Goal: Task Accomplishment & Management: Use online tool/utility

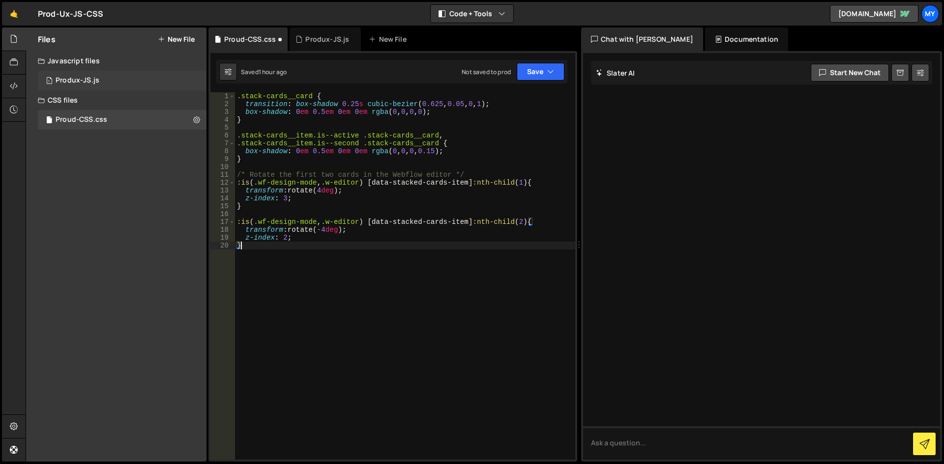
click at [85, 71] on div "1 Produx-JS.js 0" at bounding box center [122, 81] width 169 height 20
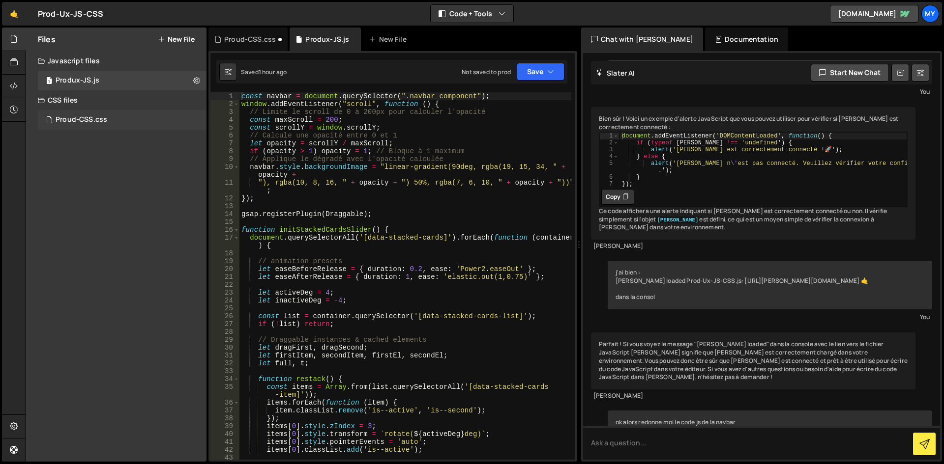
scroll to position [1658, 0]
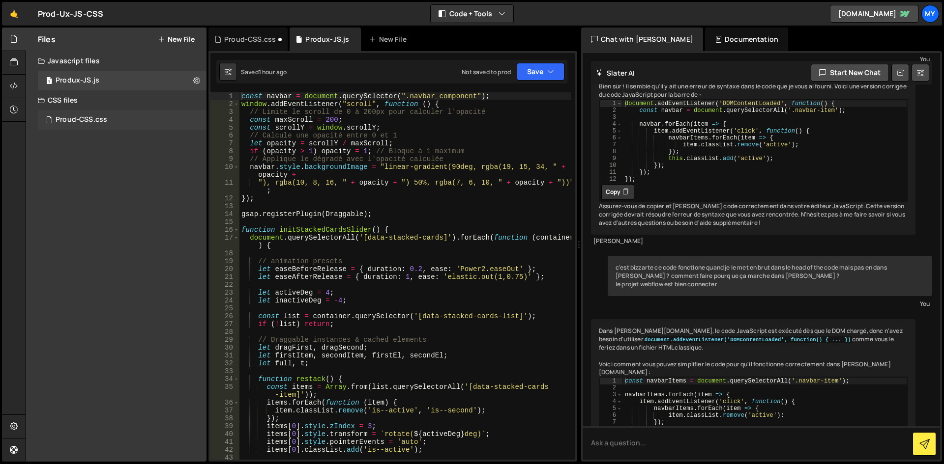
click at [88, 120] on div "Proud-CSS.css" at bounding box center [82, 120] width 52 height 9
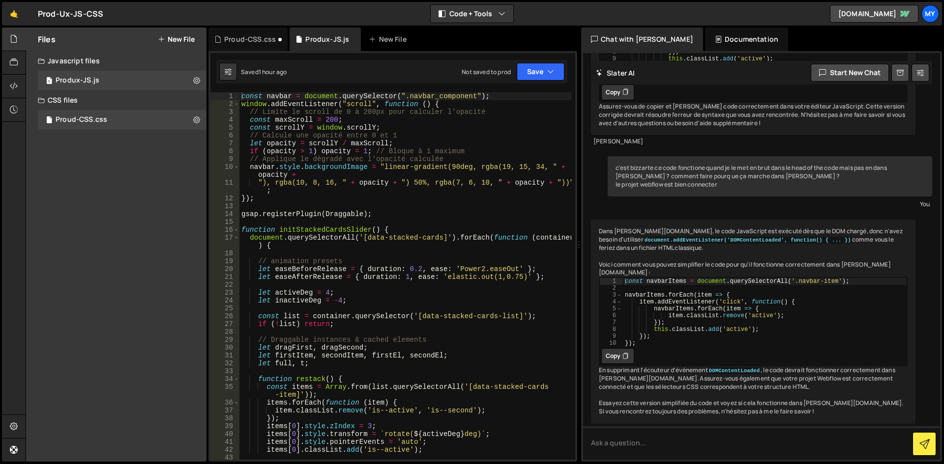
scroll to position [0, 0]
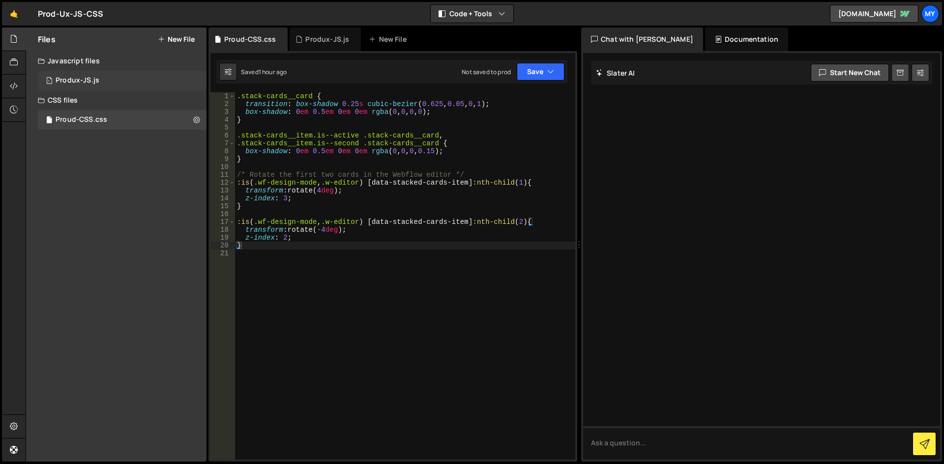
click at [114, 88] on div "1 Produx-JS.js 0" at bounding box center [122, 81] width 169 height 20
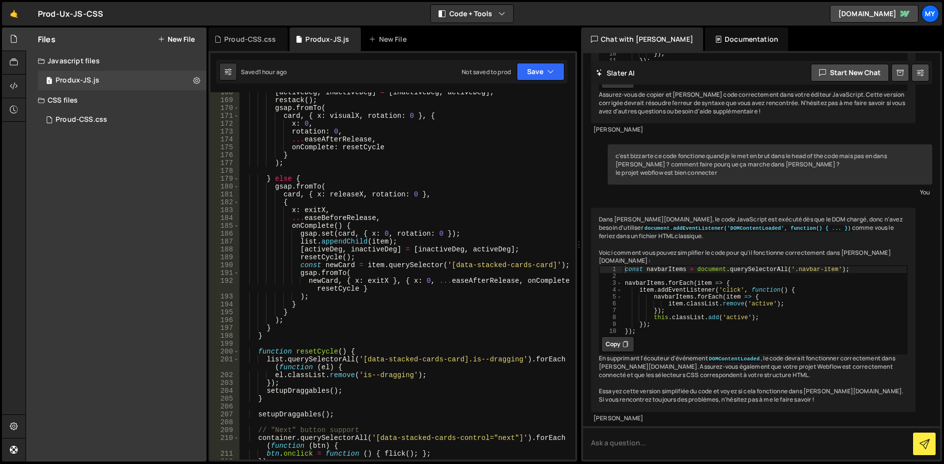
scroll to position [1590, 0]
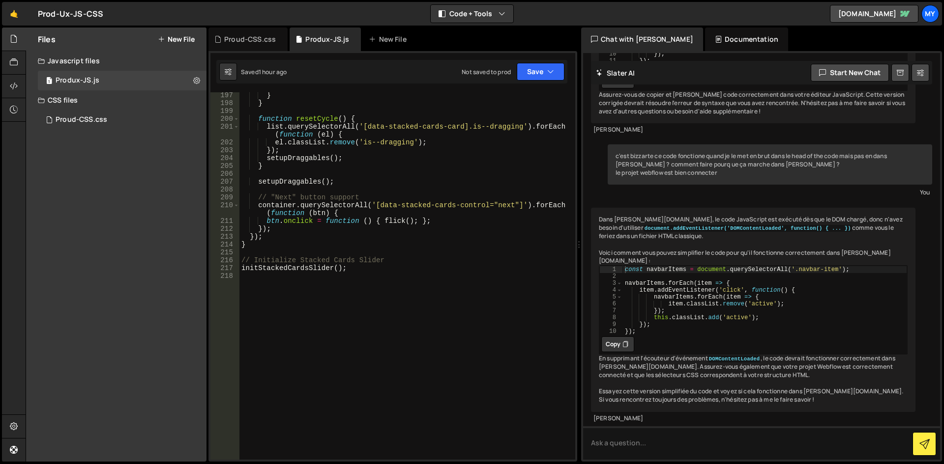
click at [382, 273] on div "} } function resetCycle ( ) { list . querySelectorAll ( '[data-stacked-cards-ca…" at bounding box center [405, 282] width 332 height 383
paste textarea "});"
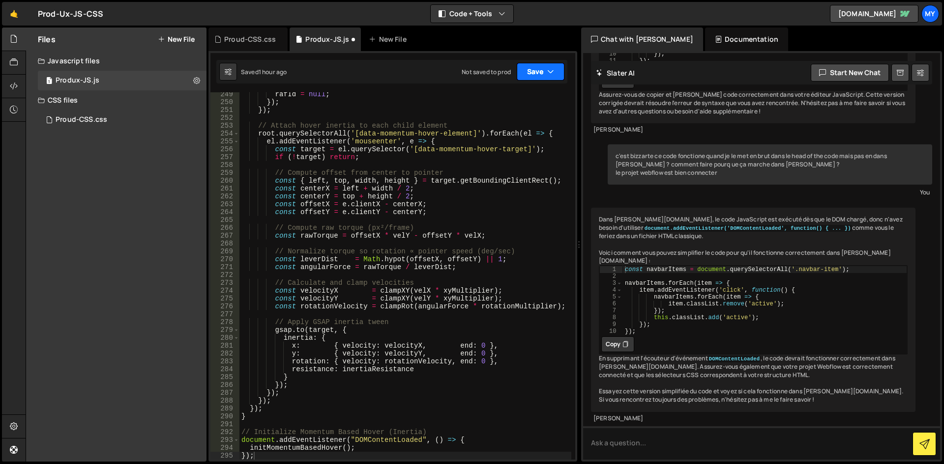
click at [530, 74] on button "Save" at bounding box center [541, 72] width 48 height 18
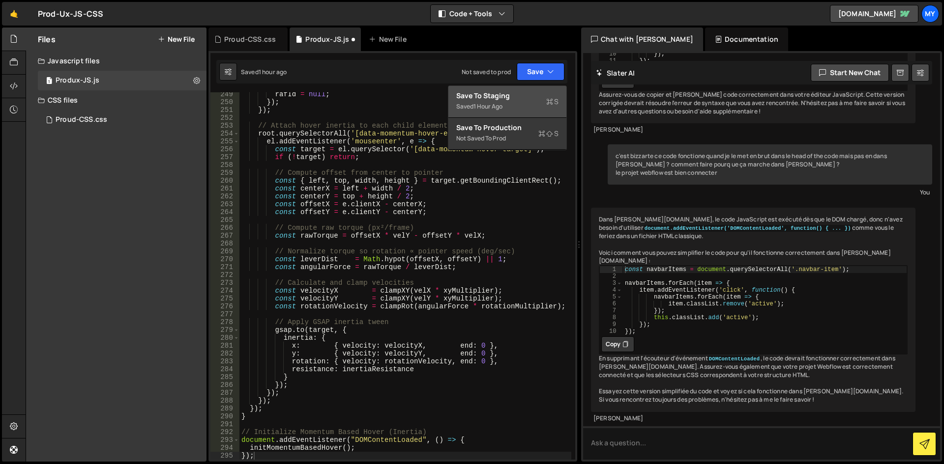
click at [516, 94] on div "Save to Staging S" at bounding box center [507, 96] width 102 height 10
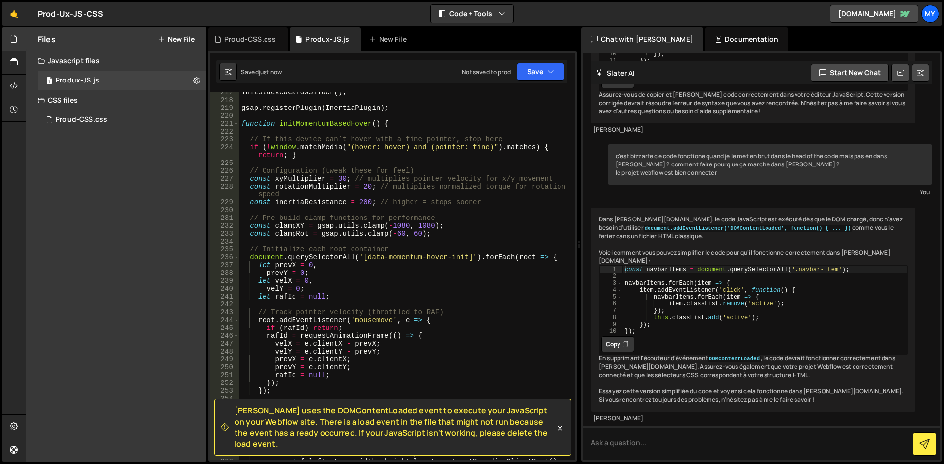
scroll to position [1677, 0]
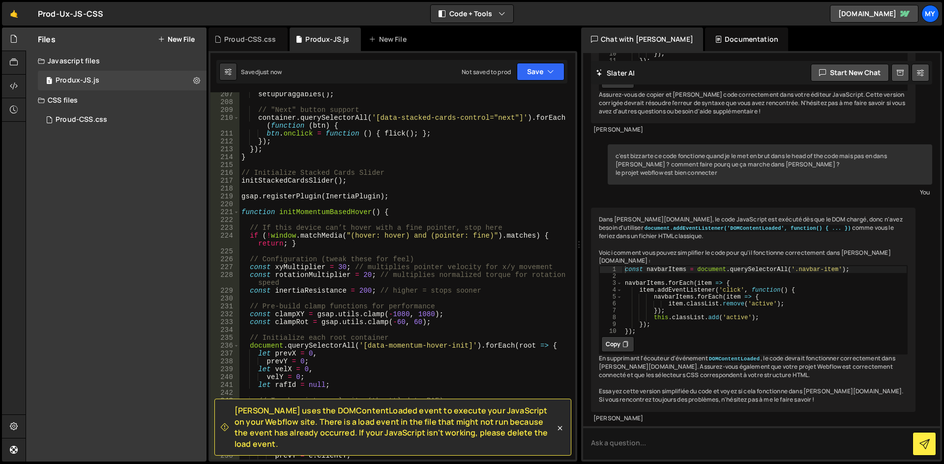
click at [439, 242] on div "setupDraggables ( ) ; // "Next" button support container . querySelectorAll ( '…" at bounding box center [405, 281] width 332 height 383
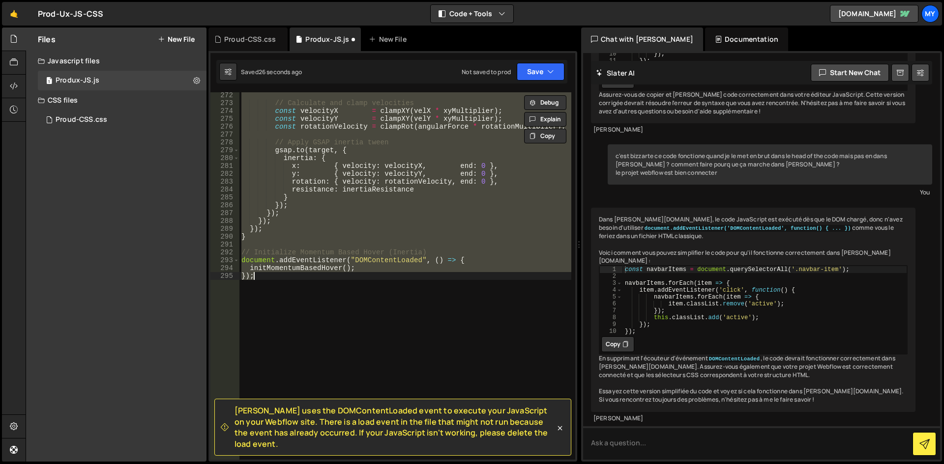
click at [327, 306] on div "// Calculate and clamp velocities const velocityX = clampXY ( velX * xyMultipli…" at bounding box center [405, 276] width 332 height 368
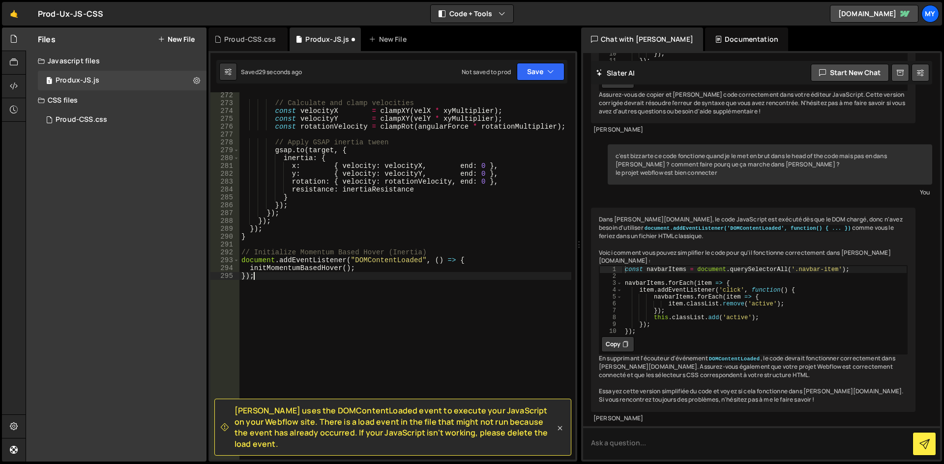
click at [560, 431] on icon at bounding box center [560, 429] width 10 height 10
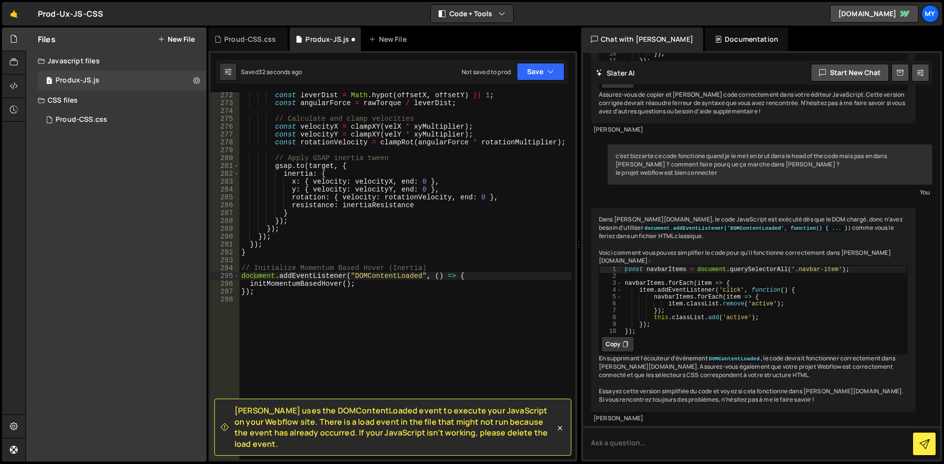
scroll to position [2211, 0]
click at [389, 283] on div "const leverDist = Math . hypot ( offsetX , offsetY ) || 1 ; const angularForce …" at bounding box center [405, 282] width 332 height 383
type textarea "initMomentumBasedHover(); });"
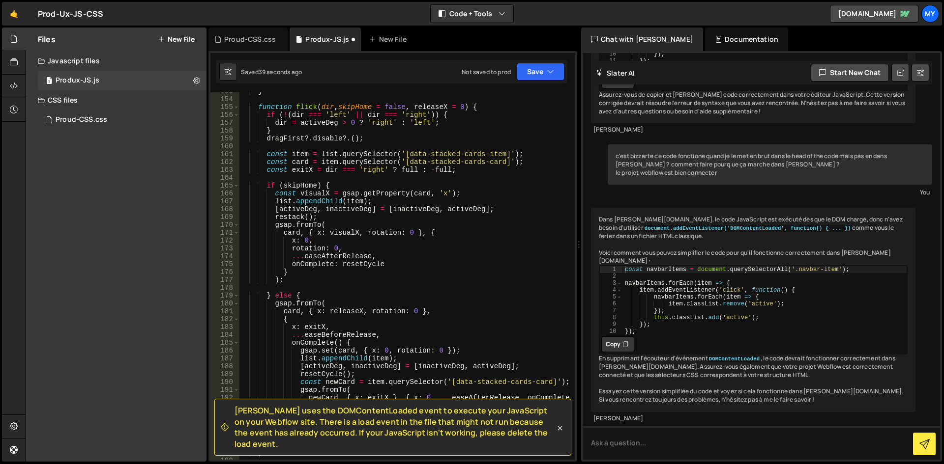
scroll to position [1063, 0]
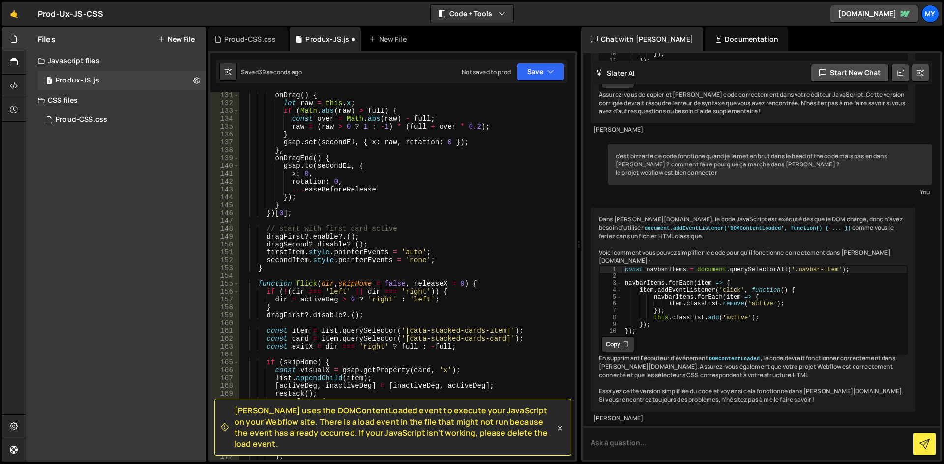
click at [563, 434] on icon at bounding box center [560, 429] width 10 height 10
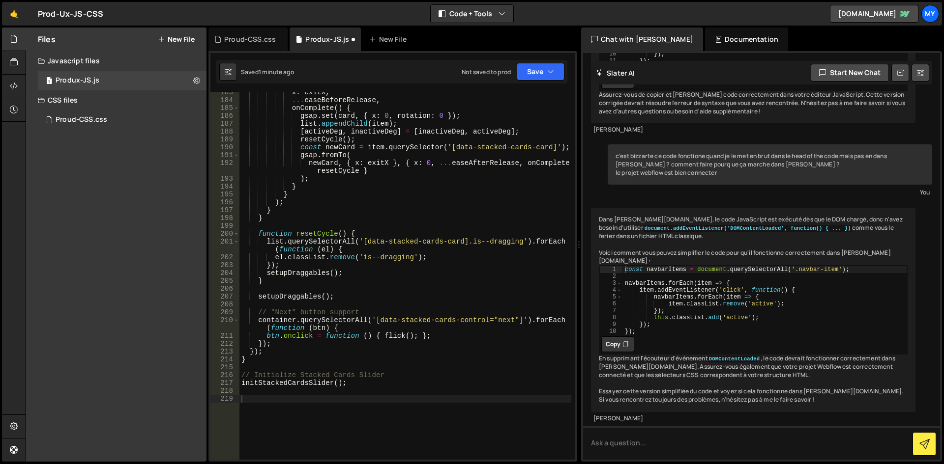
scroll to position [1504, 0]
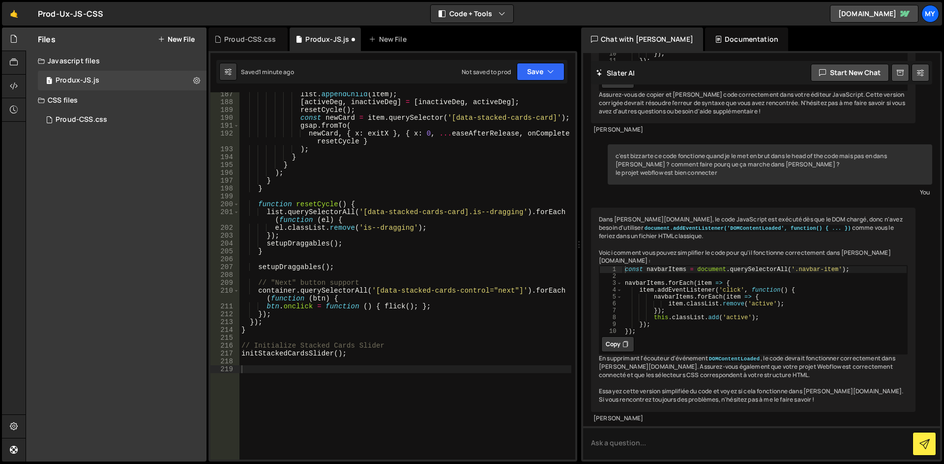
click at [288, 366] on div "list . appendChild ( item ) ; [ activeDeg , inactiveDeg ] = [ inactiveDeg , act…" at bounding box center [405, 281] width 332 height 383
paste textarea "initMomentumBasedHover();"
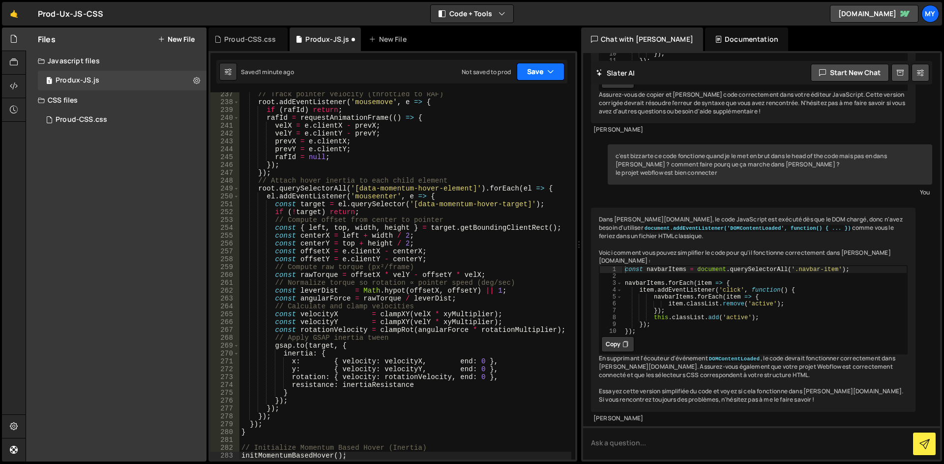
click at [533, 71] on button "Save" at bounding box center [541, 72] width 48 height 18
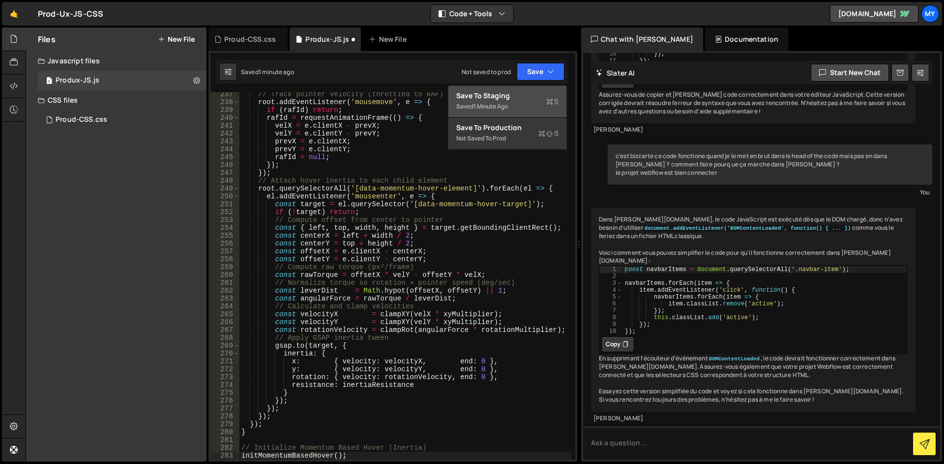
click at [513, 101] on div "Saved 1 minute ago" at bounding box center [507, 107] width 102 height 12
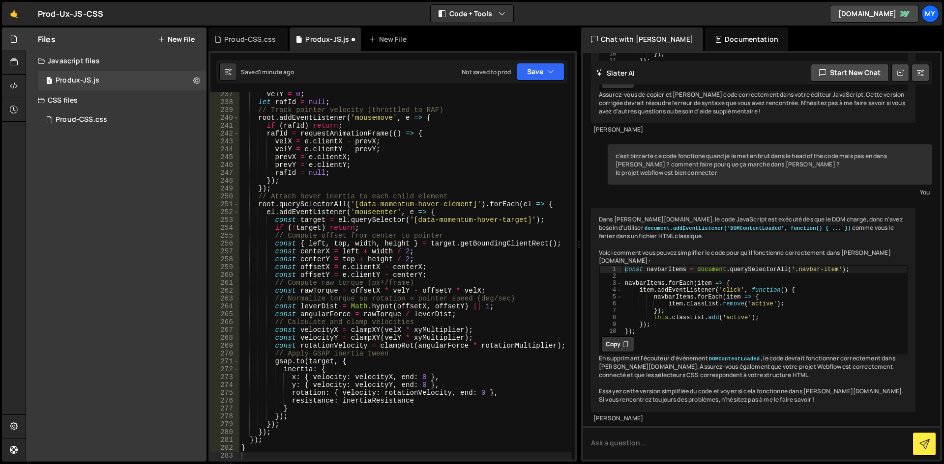
scroll to position [1937, 0]
click at [373, 297] on div "velY = 0 ; let [PERSON_NAME] = null ; // Track pointer velocity (throttled to R…" at bounding box center [405, 281] width 332 height 383
type textarea "// Initialize Momentum Based Hover (Inertia) initMomentumBasedHover();"
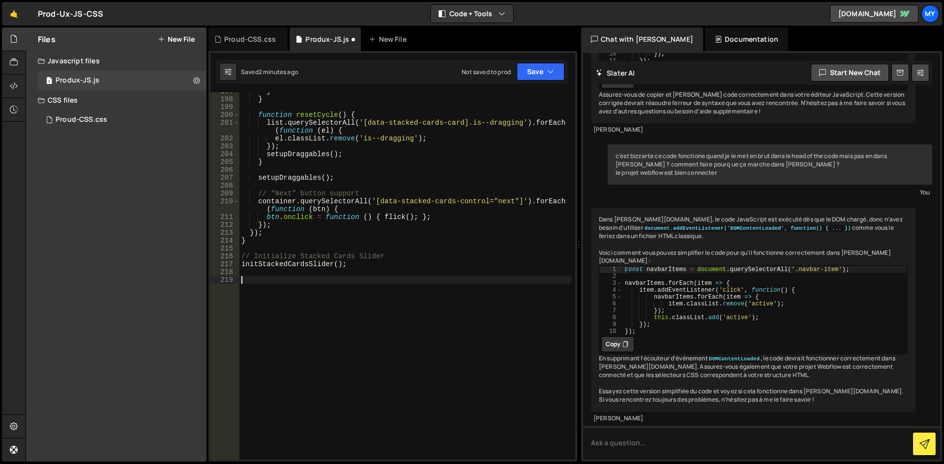
scroll to position [1593, 0]
paste textarea "};"
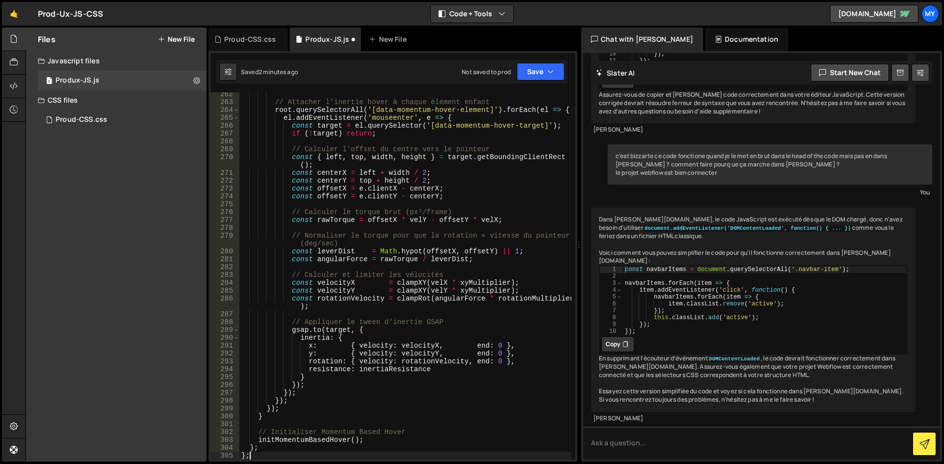
scroll to position [2157, 0]
click at [536, 69] on button "Save" at bounding box center [541, 72] width 48 height 18
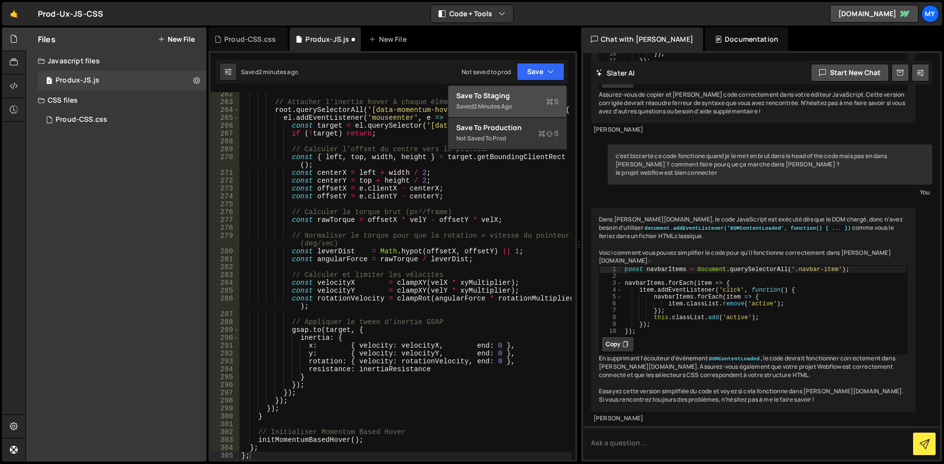
click at [512, 108] on div "2 minutes ago" at bounding box center [492, 106] width 38 height 8
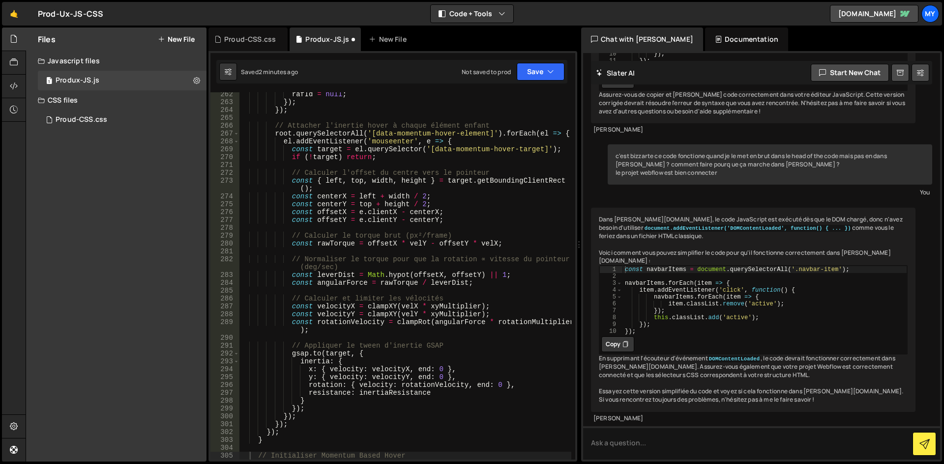
scroll to position [2149, 0]
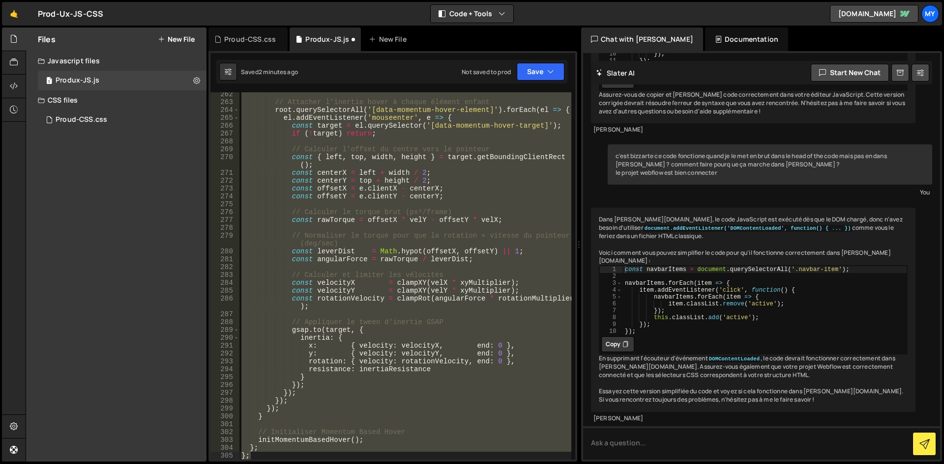
click at [350, 295] on div "// Attacher l'inertie hover à chaque élément enfant root . querySelectorAll ( '…" at bounding box center [405, 276] width 332 height 368
type textarea "const rotationVelocity = clampRot(angularForce * rotationMultiplier);"
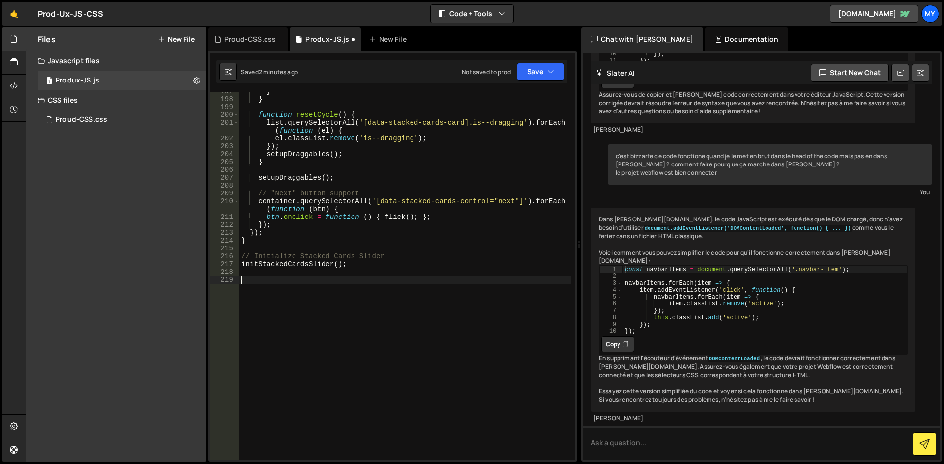
paste textarea "initMomentumBasedHover();"
type textarea "initMomentumBasedHover();"
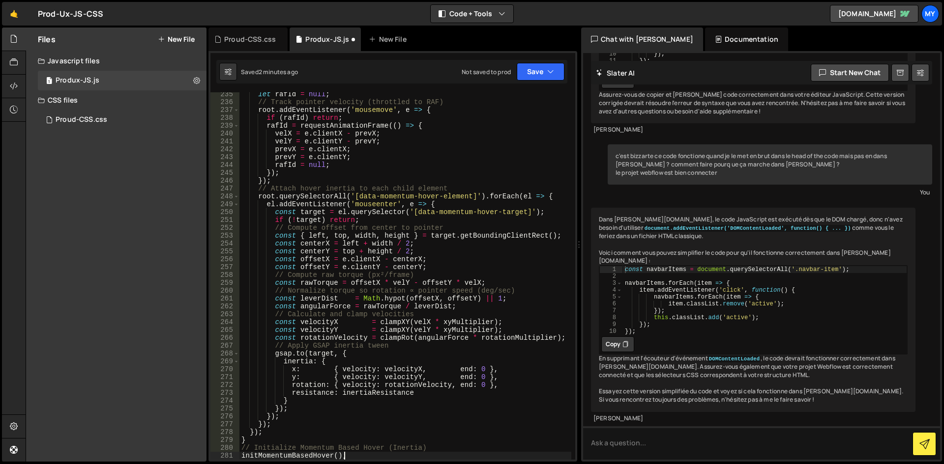
scroll to position [1929, 0]
click at [542, 69] on button "Save" at bounding box center [541, 72] width 48 height 18
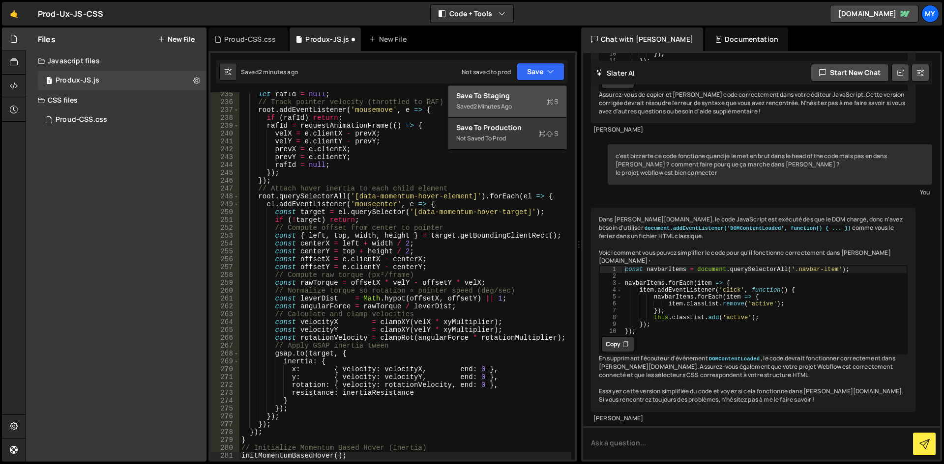
click at [521, 103] on div "Saved 2 minutes ago" at bounding box center [507, 107] width 102 height 12
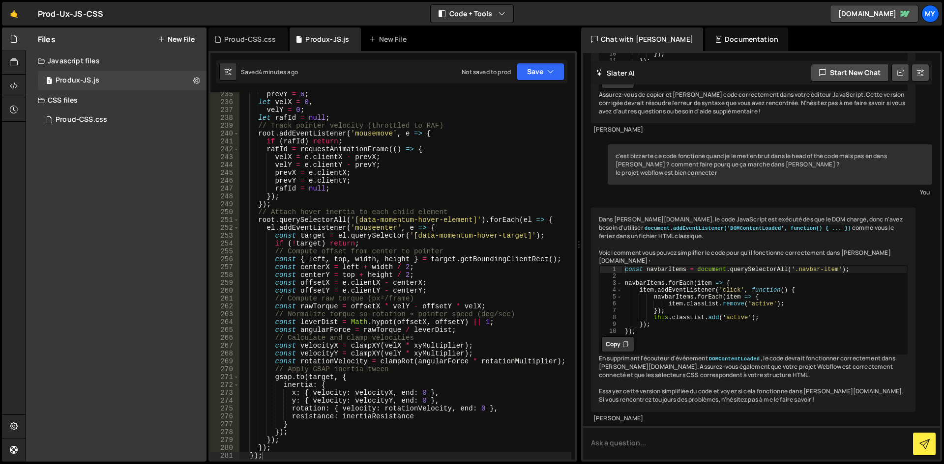
scroll to position [2127, 0]
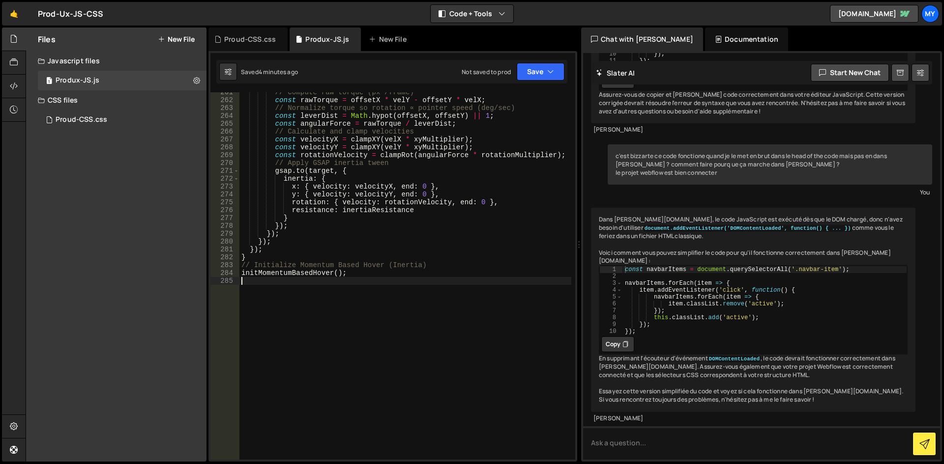
click at [380, 294] on div "// Compute raw torque (px²/frame) const rawTorque = offsetX * velY - offsetY * …" at bounding box center [405, 279] width 332 height 383
paste textarea "initDirectionalButtonHover();"
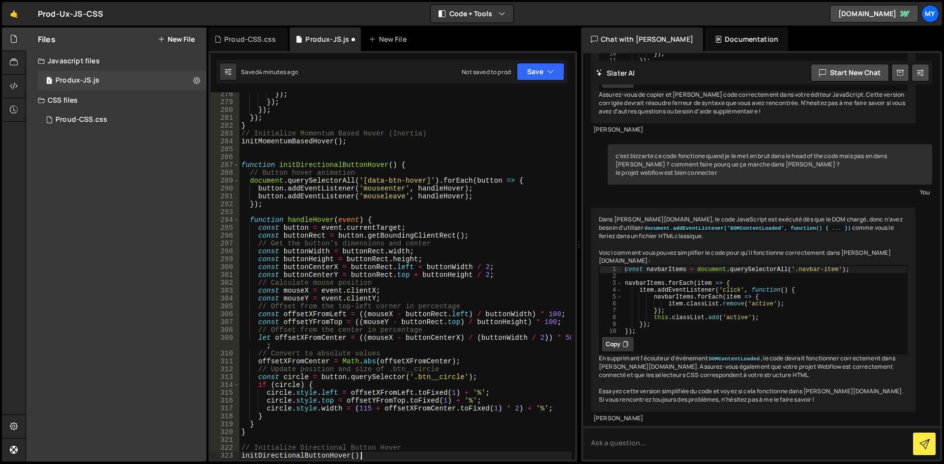
scroll to position [2259, 0]
type textarea "initDirectionalButtonHover();"
click at [540, 70] on button "Save" at bounding box center [541, 72] width 48 height 18
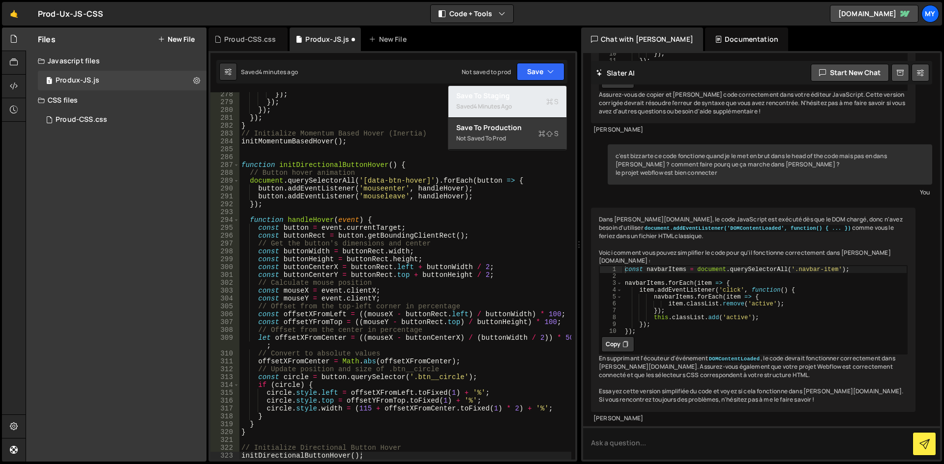
click at [518, 107] on div "Saved 4 minutes ago" at bounding box center [507, 107] width 102 height 12
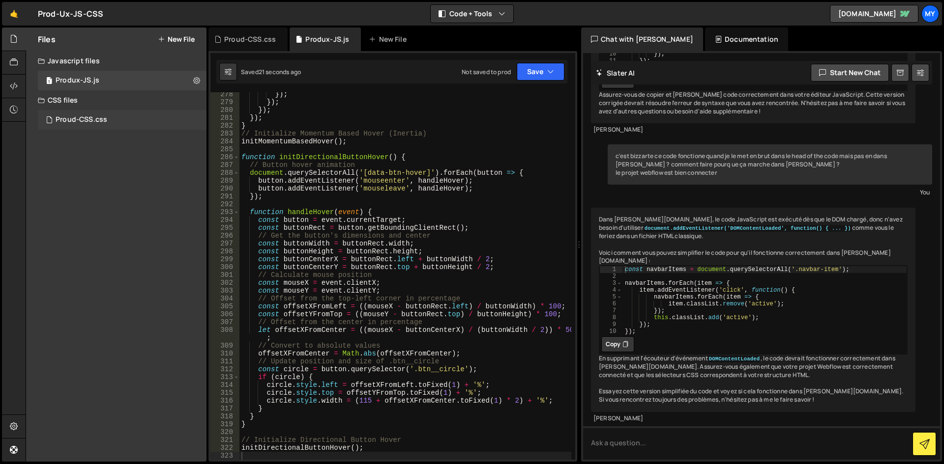
click at [94, 116] on div "Proud-CSS.css" at bounding box center [82, 120] width 52 height 9
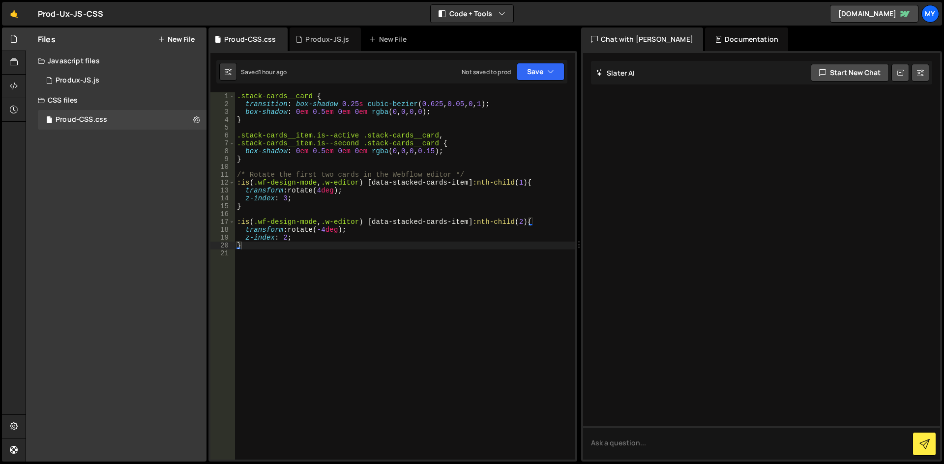
click at [360, 246] on div ".stack-cards__card { transition : box-shadow 0.25 s cubic-bezier ( 0.625 , 0.05…" at bounding box center [405, 283] width 340 height 383
paste textarea "}"
type textarea "}"
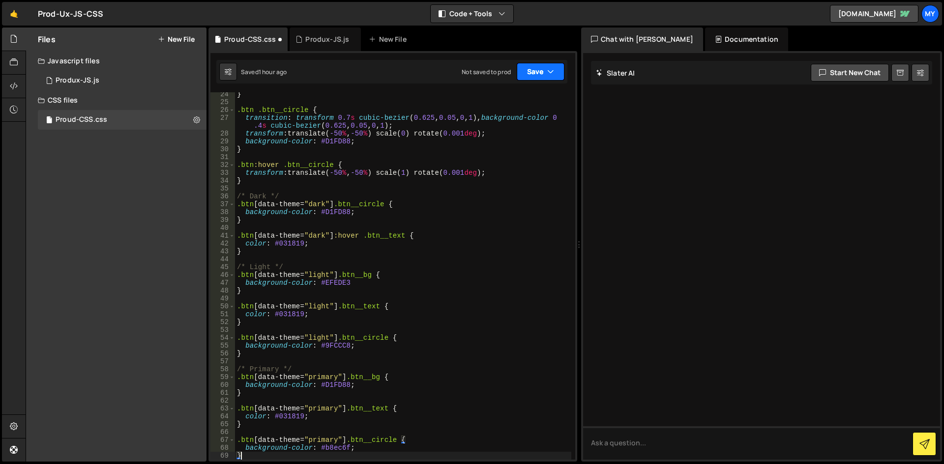
click at [530, 74] on button "Save" at bounding box center [541, 72] width 48 height 18
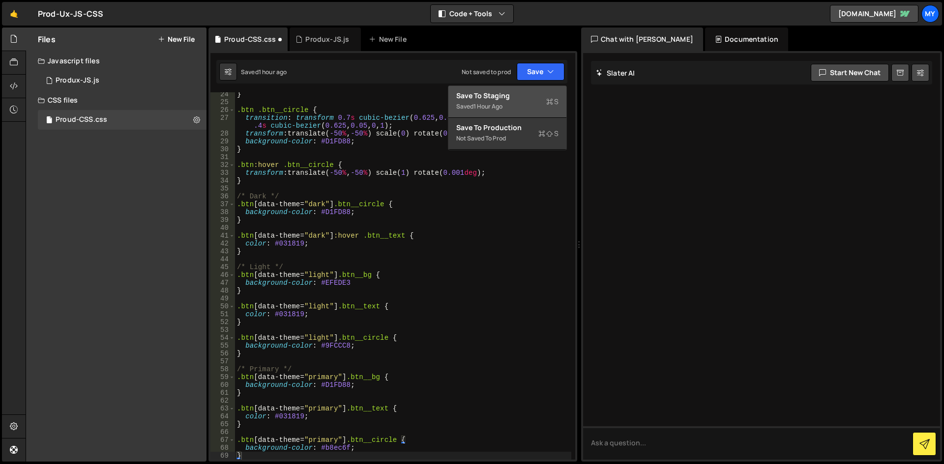
click at [491, 110] on div "1 hour ago" at bounding box center [487, 106] width 29 height 8
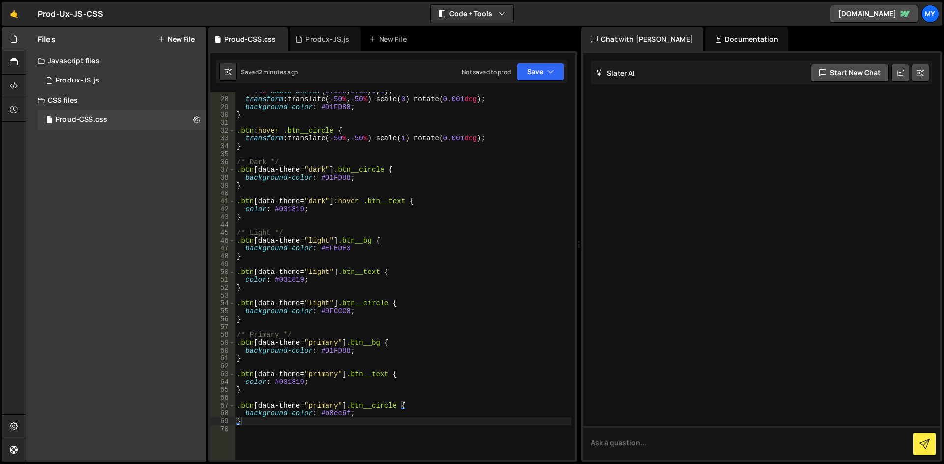
scroll to position [371, 0]
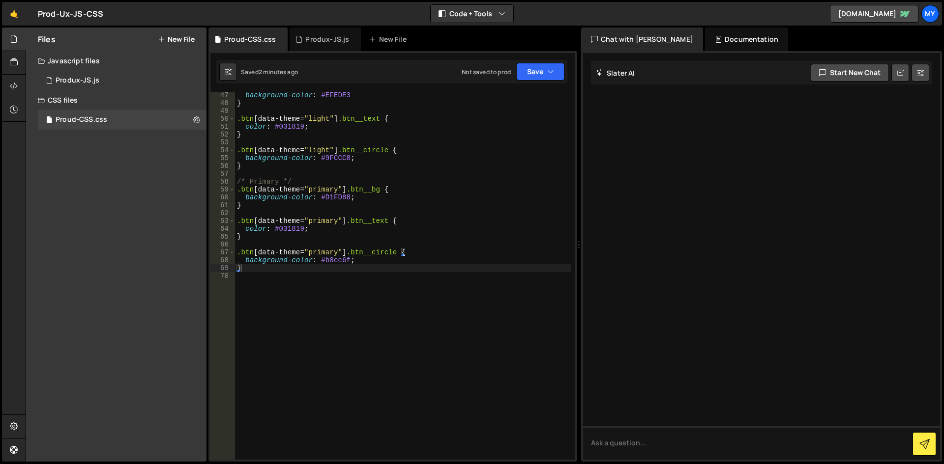
click at [312, 270] on div "background-color : #EFEDE3 } .btn [ data-theme = " light " ] .btn__text { color…" at bounding box center [403, 282] width 336 height 383
paste textarea "}"
type textarea "}"
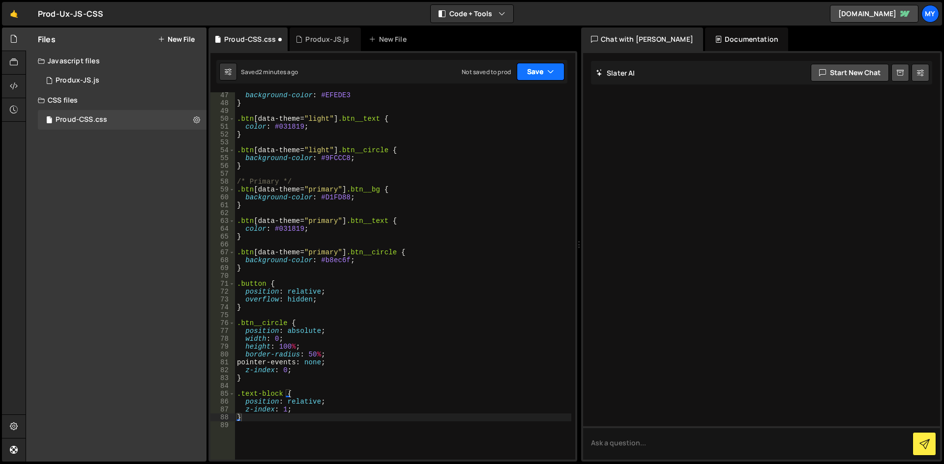
click at [537, 70] on button "Save" at bounding box center [541, 72] width 48 height 18
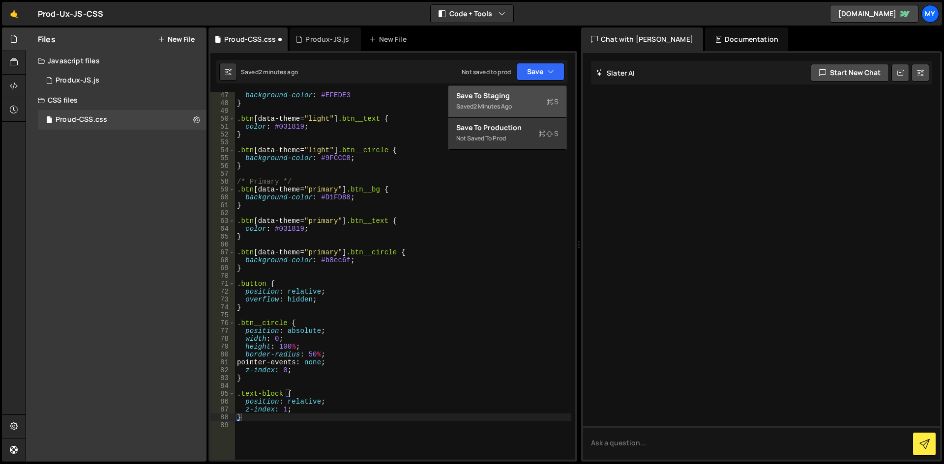
click at [518, 100] on div "Save to Staging S" at bounding box center [507, 96] width 102 height 10
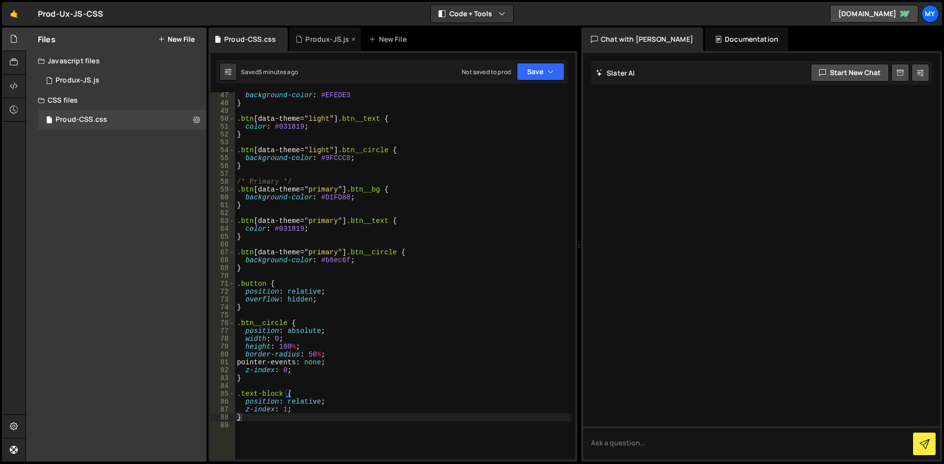
click at [313, 42] on div "Produx-JS.js" at bounding box center [327, 39] width 44 height 10
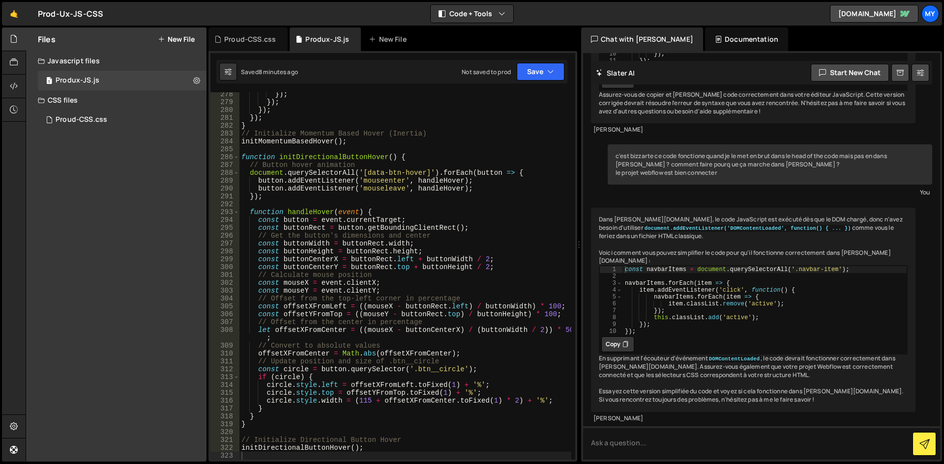
scroll to position [2347, 0]
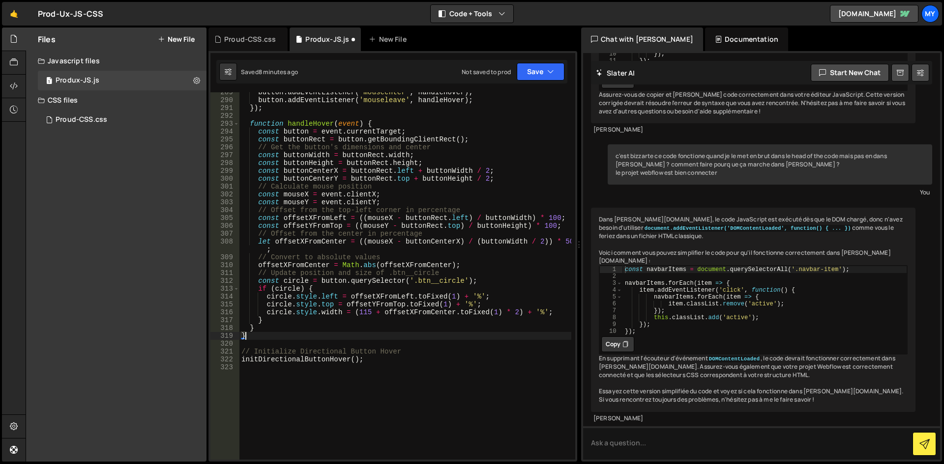
click at [343, 335] on div "button . addEventListener ( 'mouseenter' , handleHover ) ; button . addEventLis…" at bounding box center [405, 279] width 332 height 383
type textarea "// Initialize Directional Button Hover initDirectionalButtonHover();"
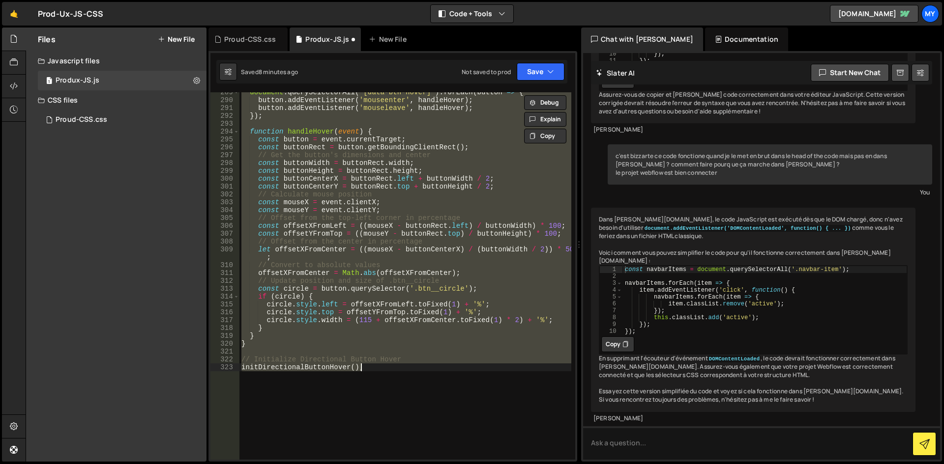
scroll to position [2144, 0]
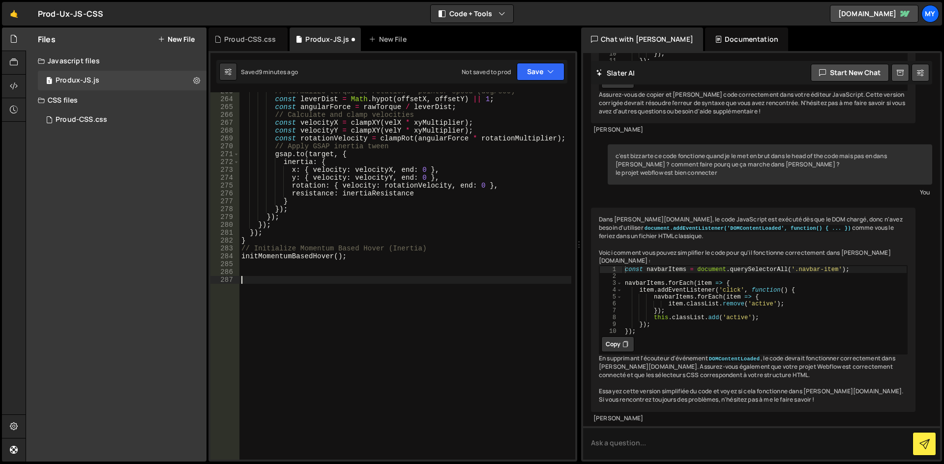
paste textarea "initDirectionalButtonHover();"
type textarea "initDirectionalButtonHover();"
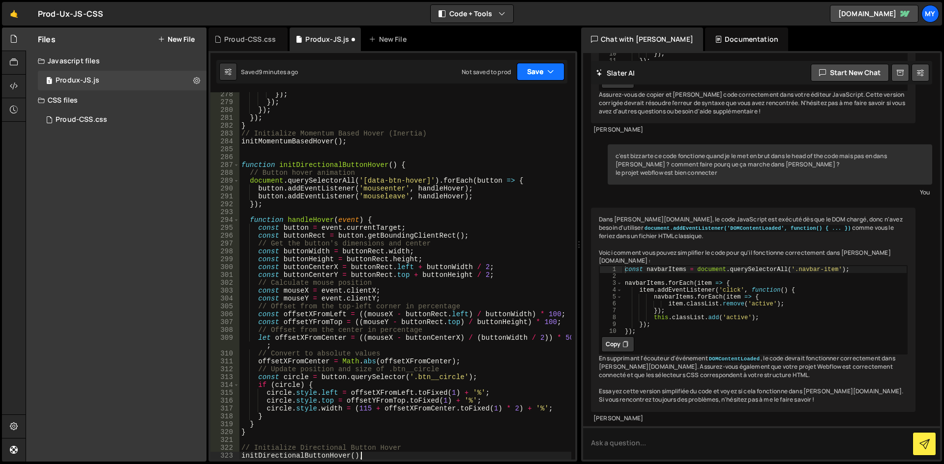
click at [536, 70] on button "Save" at bounding box center [541, 72] width 48 height 18
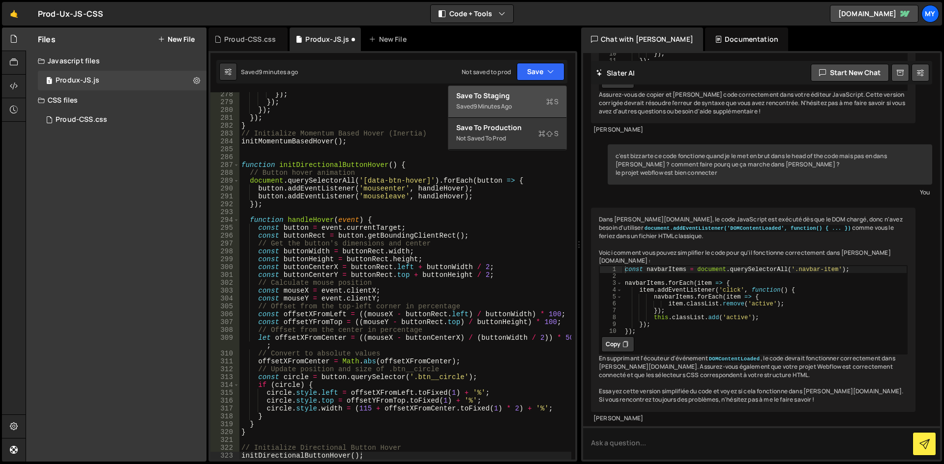
click at [523, 93] on div "Save to Staging S" at bounding box center [507, 96] width 102 height 10
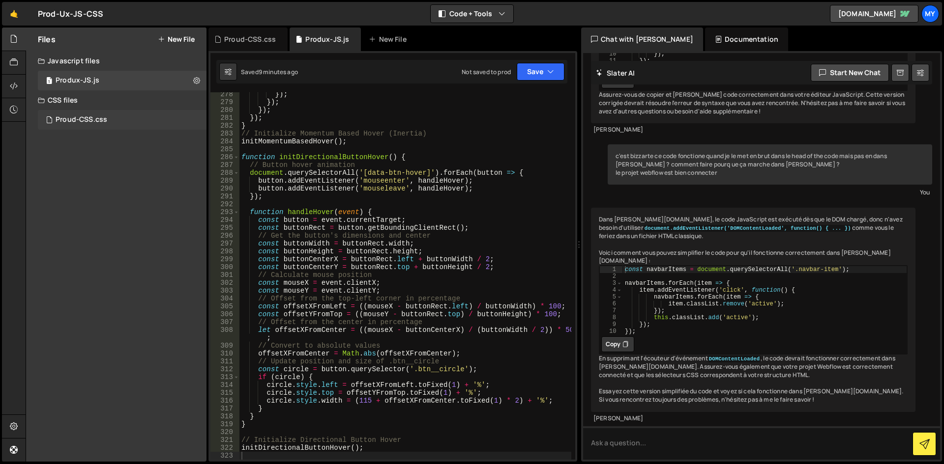
click at [97, 123] on div "Proud-CSS.css" at bounding box center [82, 120] width 52 height 9
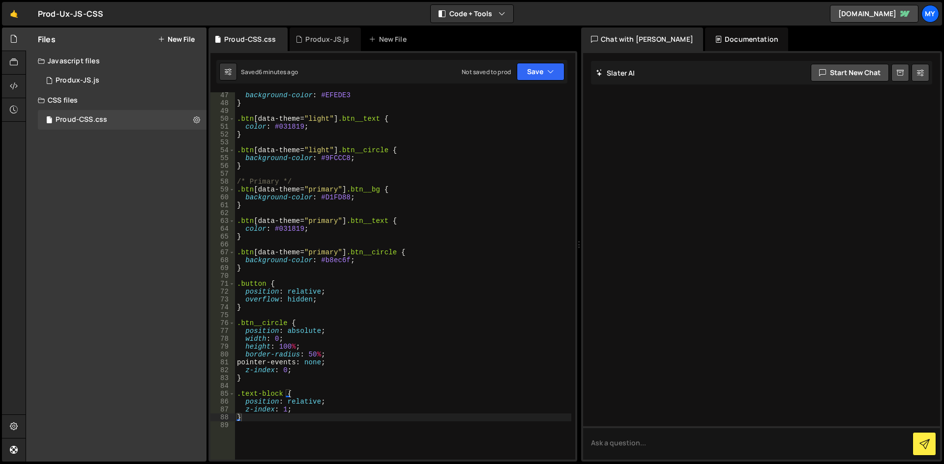
type textarea "}"
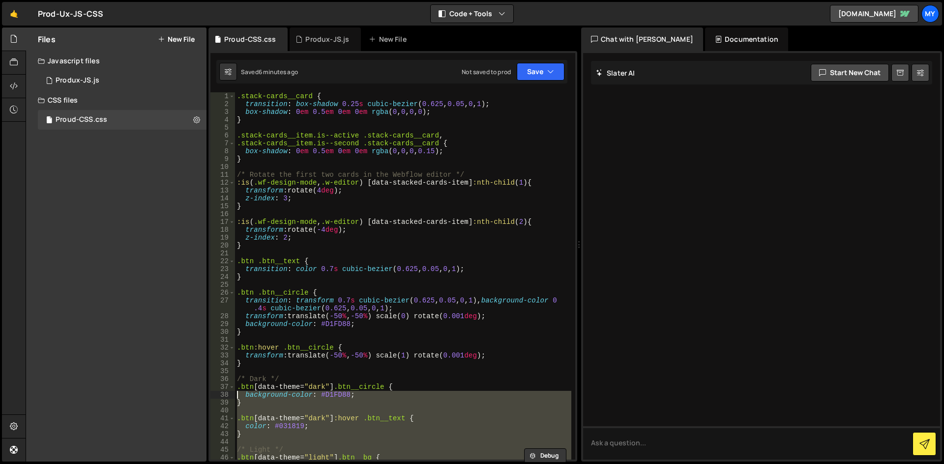
scroll to position [29, 0]
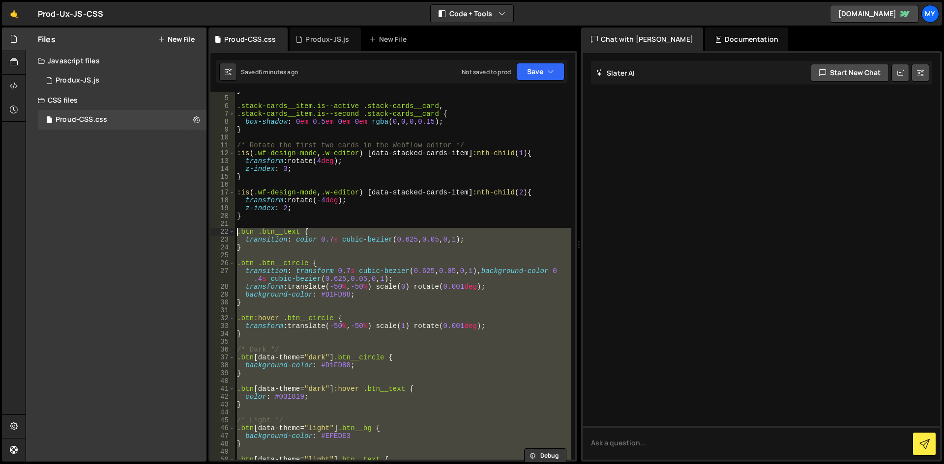
drag, startPoint x: 242, startPoint y: 413, endPoint x: 225, endPoint y: 234, distance: 180.2
click at [225, 234] on div "4 5 6 7 8 9 10 11 12 13 14 15 16 17 18 19 20 21 22 23 24 25 26 27 28 29 30 31 3…" at bounding box center [392, 276] width 365 height 368
paste textarea "}"
type textarea "}"
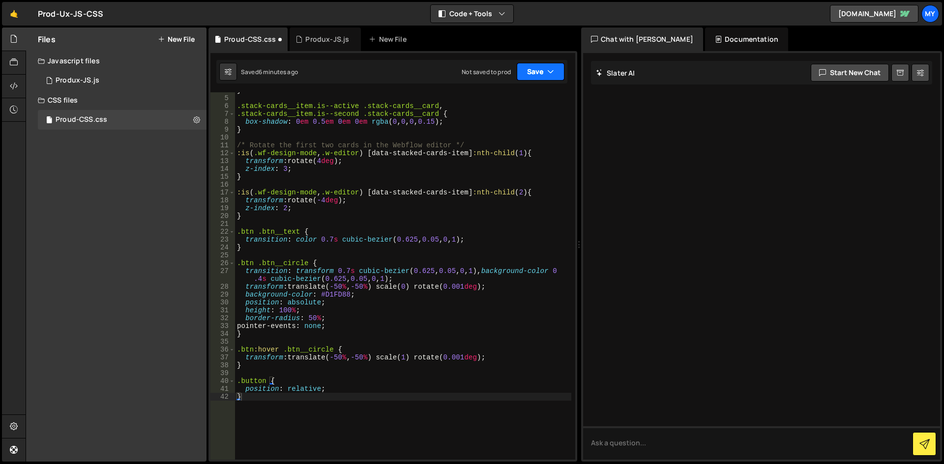
click at [541, 71] on button "Save" at bounding box center [541, 72] width 48 height 18
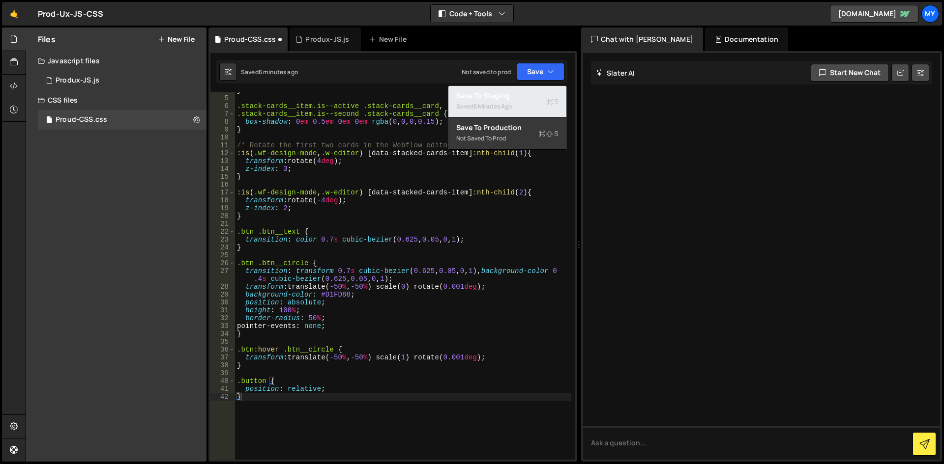
click at [533, 112] on div "Saved 6 minutes ago" at bounding box center [507, 107] width 102 height 12
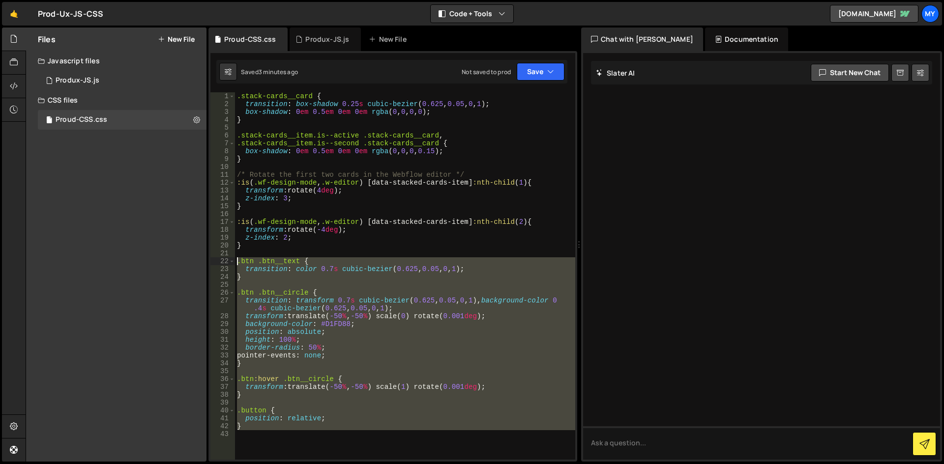
drag, startPoint x: 294, startPoint y: 421, endPoint x: 220, endPoint y: 258, distance: 179.7
click at [220, 258] on div "1 2 3 4 5 6 7 8 9 10 11 12 13 14 15 16 17 18 19 20 21 22 23 24 25 26 27 28 29 3…" at bounding box center [392, 276] width 365 height 368
type textarea ".btn .btn__text { transition: color 0.7s cubic-bezier(0.625, 0.05, 0, 1);"
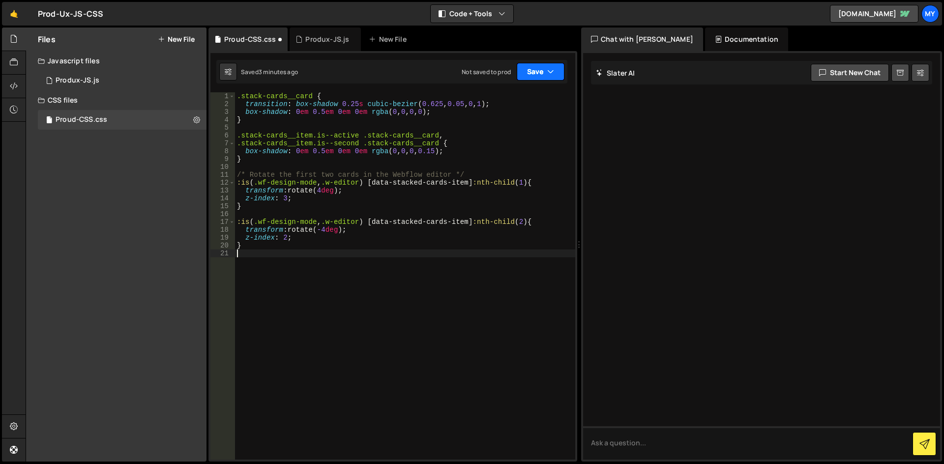
click at [521, 72] on button "Save" at bounding box center [541, 72] width 48 height 18
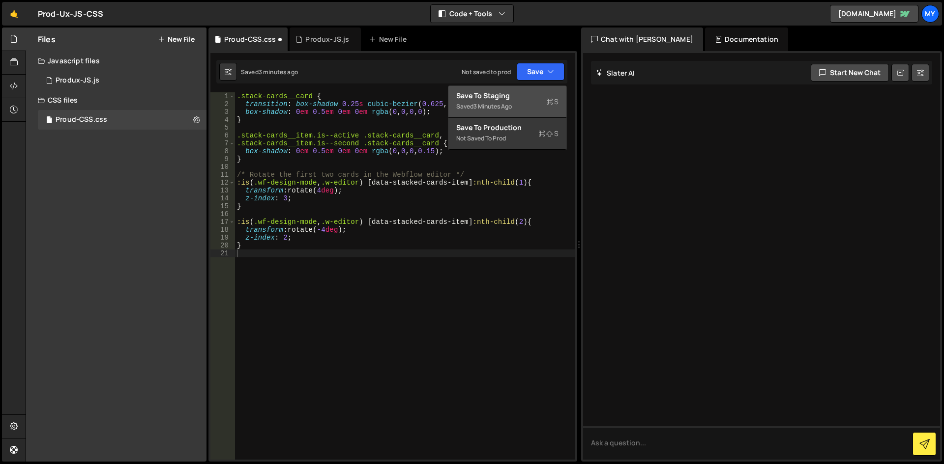
click at [532, 108] on div "Saved 3 minutes ago" at bounding box center [507, 107] width 102 height 12
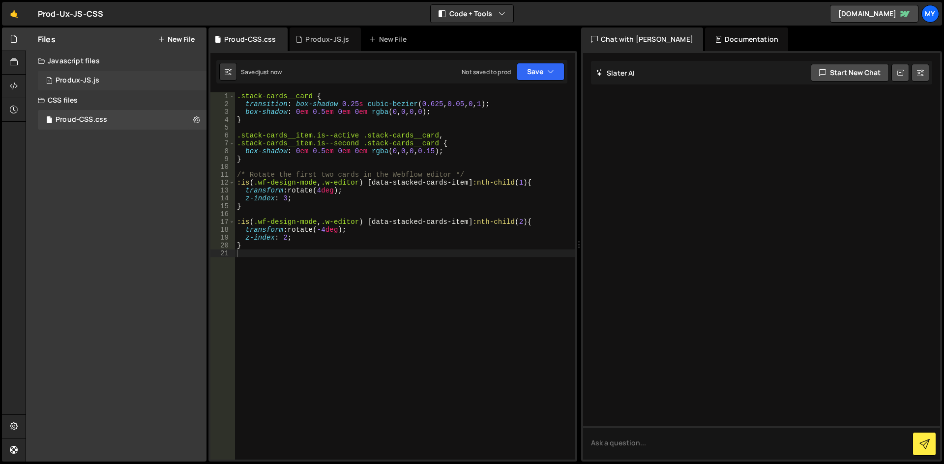
click at [68, 78] on div "Produx-JS.js" at bounding box center [78, 80] width 44 height 9
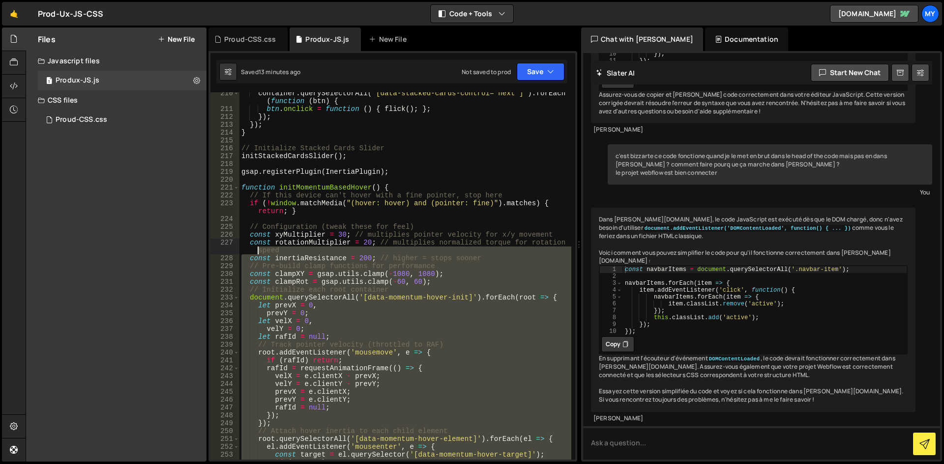
scroll to position [1672, 0]
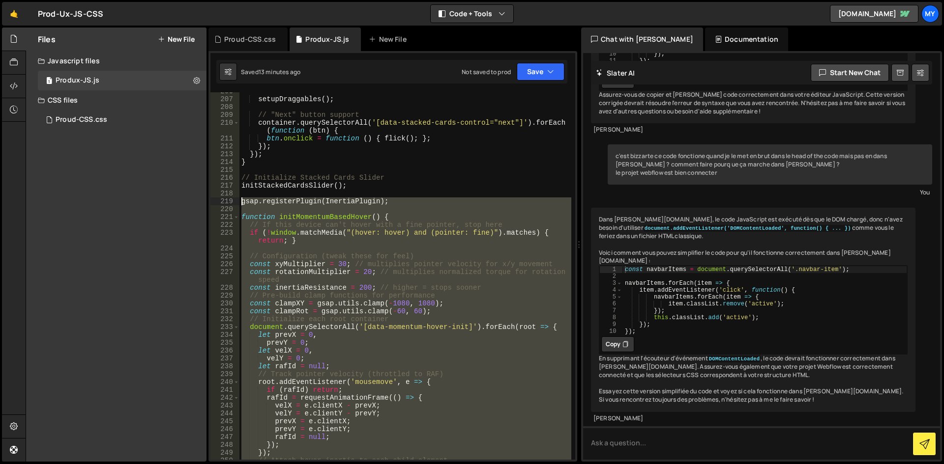
drag, startPoint x: 207, startPoint y: 223, endPoint x: 211, endPoint y: 202, distance: 22.0
click at [211, 202] on div "206 207 208 209 210 211 212 213 214 215 216 217 218 219 220 221 222 223 224 225…" at bounding box center [392, 276] width 365 height 368
type textarea "gsap.registerPlugin(InertiaPlugin);"
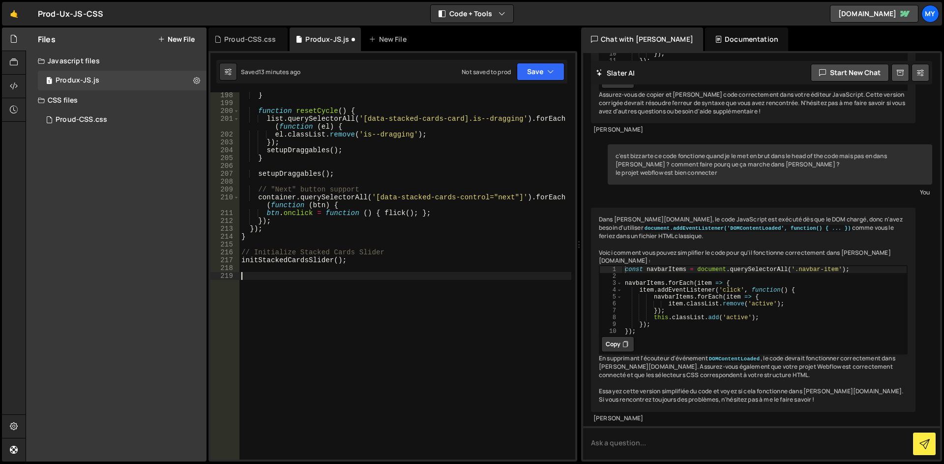
scroll to position [1597, 0]
click at [535, 67] on button "Save" at bounding box center [541, 72] width 48 height 18
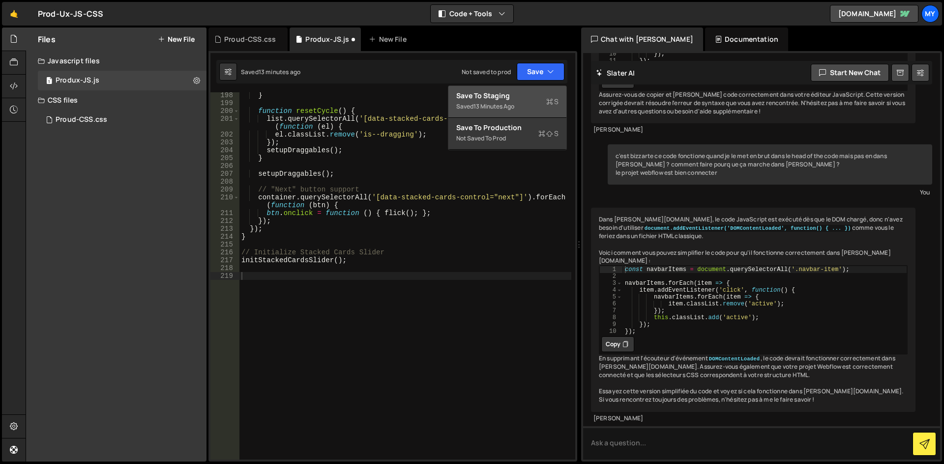
click at [524, 106] on div "Saved 13 minutes ago" at bounding box center [507, 107] width 102 height 12
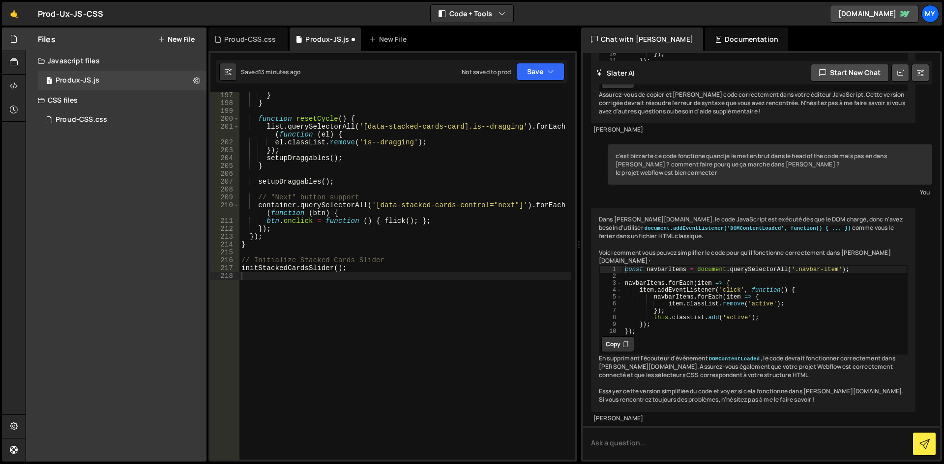
scroll to position [1590, 0]
click at [376, 281] on div "} } function resetCycle ( ) { list . querySelectorAll ( '[data-stacked-cards-ca…" at bounding box center [405, 282] width 332 height 383
paste textarea "})"
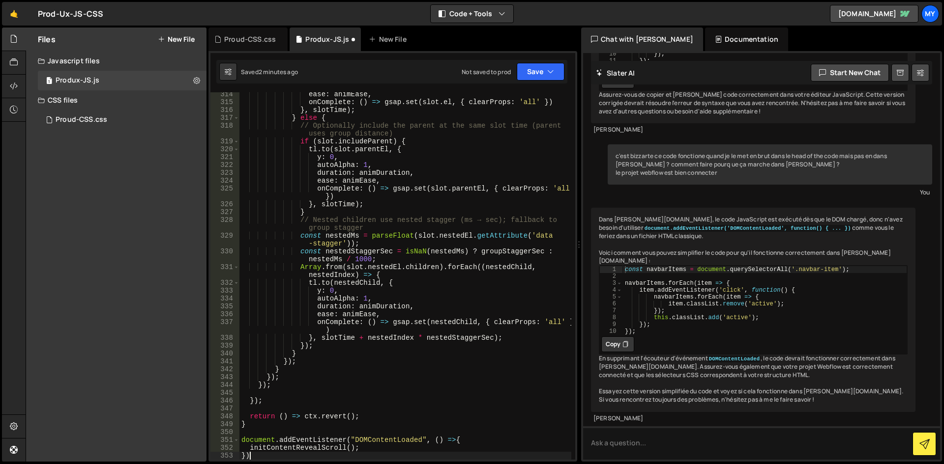
scroll to position [2629, 0]
click at [534, 76] on button "Save" at bounding box center [541, 72] width 48 height 18
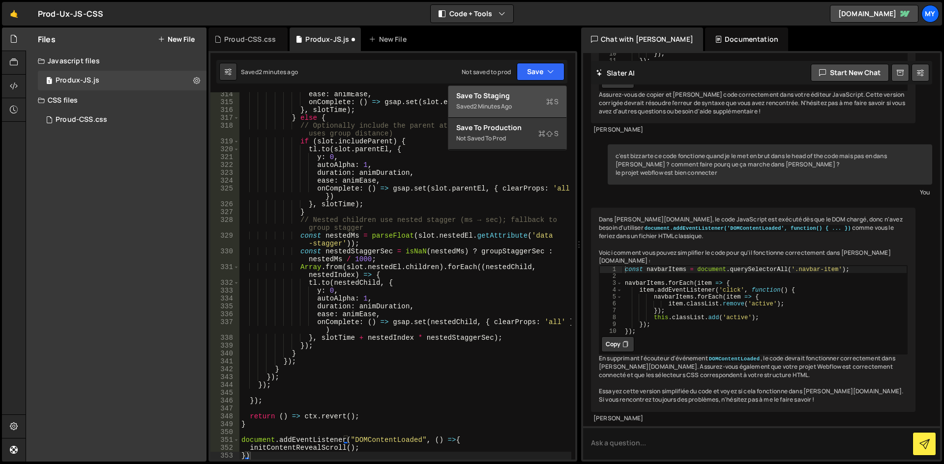
click at [530, 95] on div "Save to Staging S" at bounding box center [507, 96] width 102 height 10
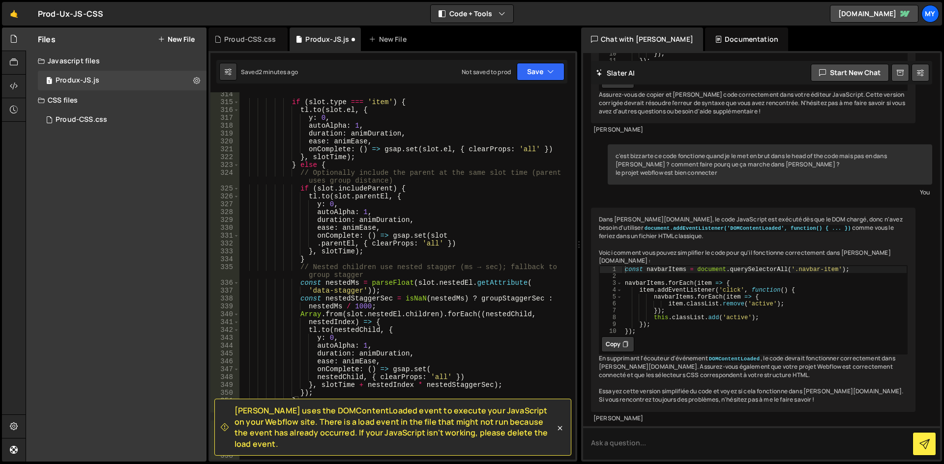
scroll to position [2597, 0]
click at [392, 431] on span "[PERSON_NAME] uses the DOMContentLoaded event to execute your JavaScript on you…" at bounding box center [394, 427] width 320 height 44
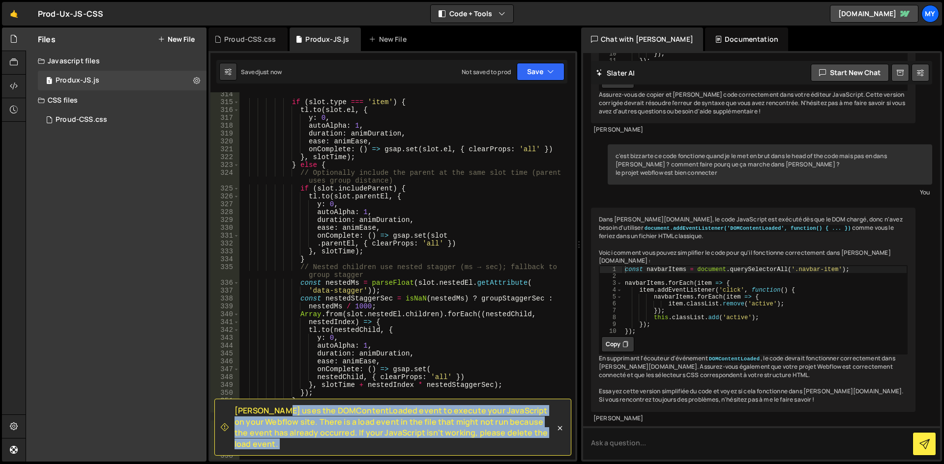
click at [392, 431] on span "[PERSON_NAME] uses the DOMContentLoaded event to execute your JavaScript on you…" at bounding box center [394, 427] width 320 height 44
copy div "[PERSON_NAME] uses the DOMContentLoaded event to execute your JavaScript on you…"
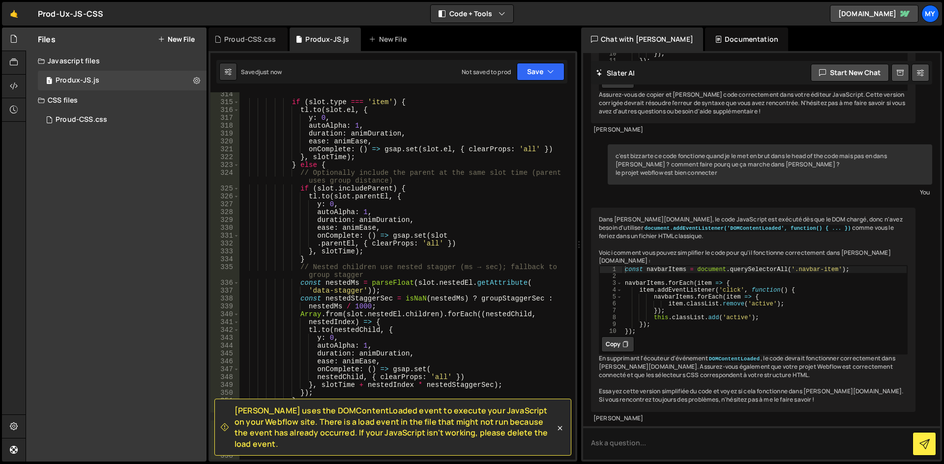
click at [332, 286] on div "if ( slot . type === 'item' ) { tl . to ( slot . el , { y : 0 , autoAlpha : 1 ,…" at bounding box center [405, 281] width 332 height 383
type textarea "initContentRevealScroll(); })"
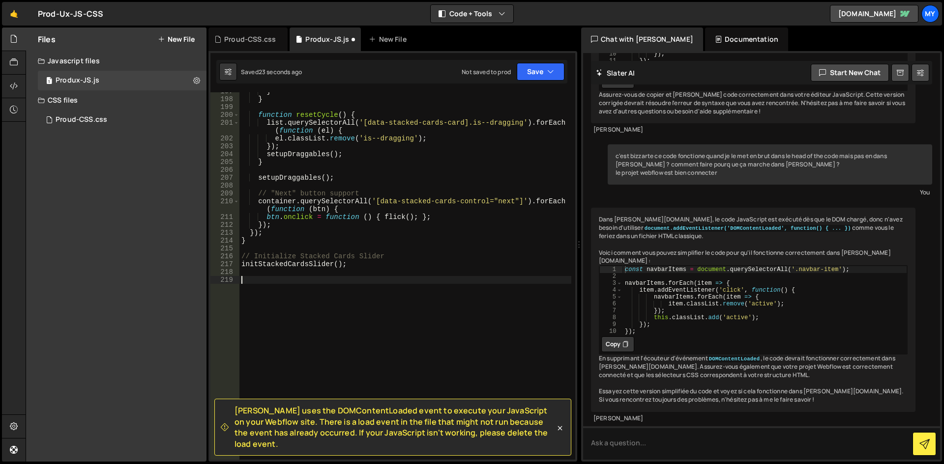
scroll to position [2487, 0]
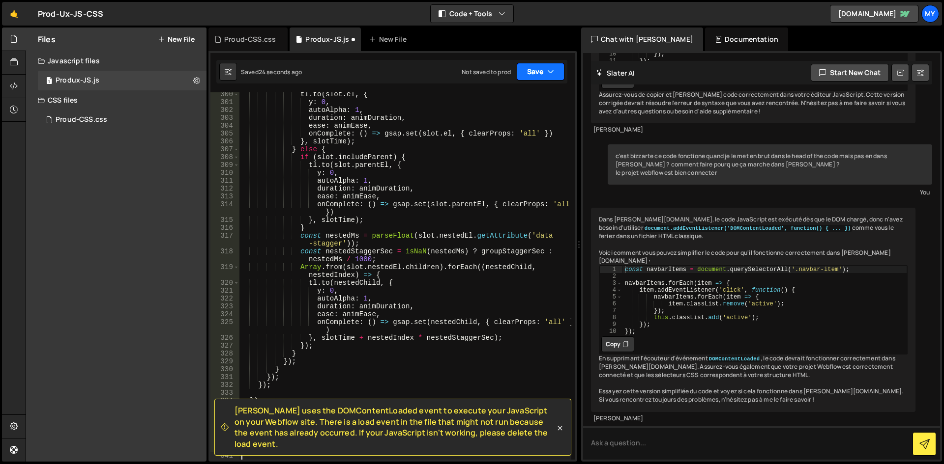
click at [535, 76] on button "Save" at bounding box center [541, 72] width 48 height 18
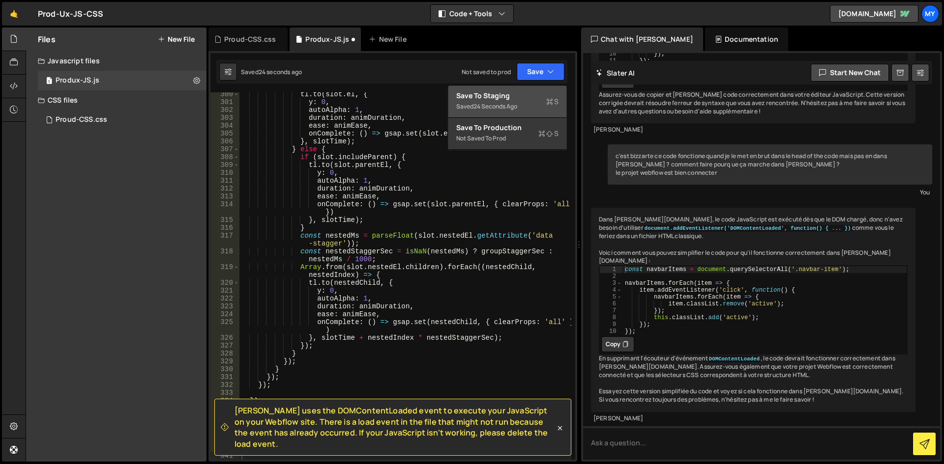
click at [521, 99] on div "Save to Staging S" at bounding box center [507, 96] width 102 height 10
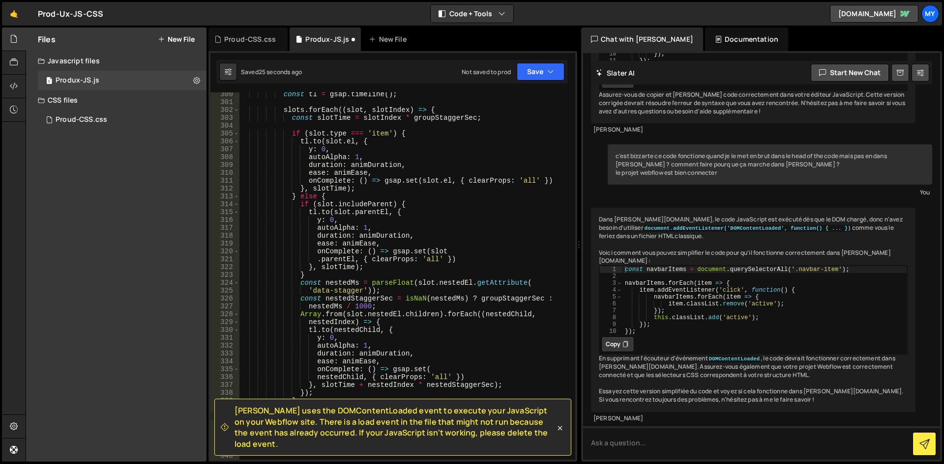
scroll to position [2456, 0]
click at [561, 431] on icon at bounding box center [560, 429] width 10 height 10
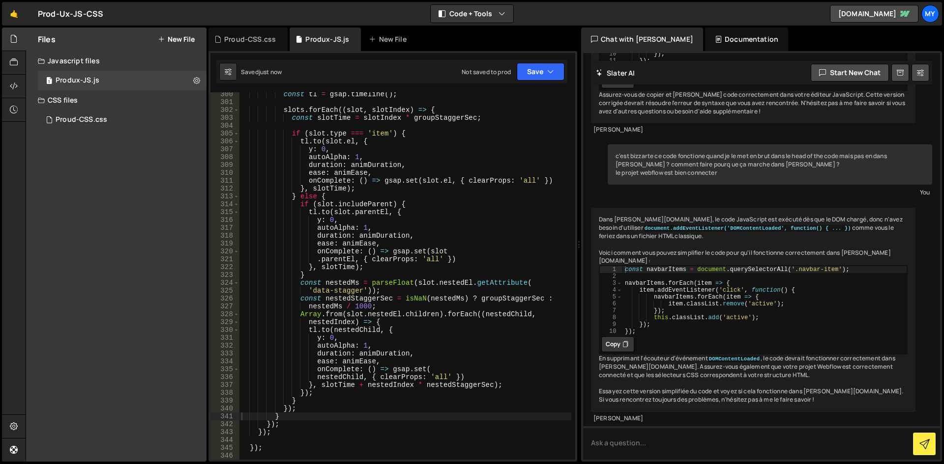
scroll to position [2667, 0]
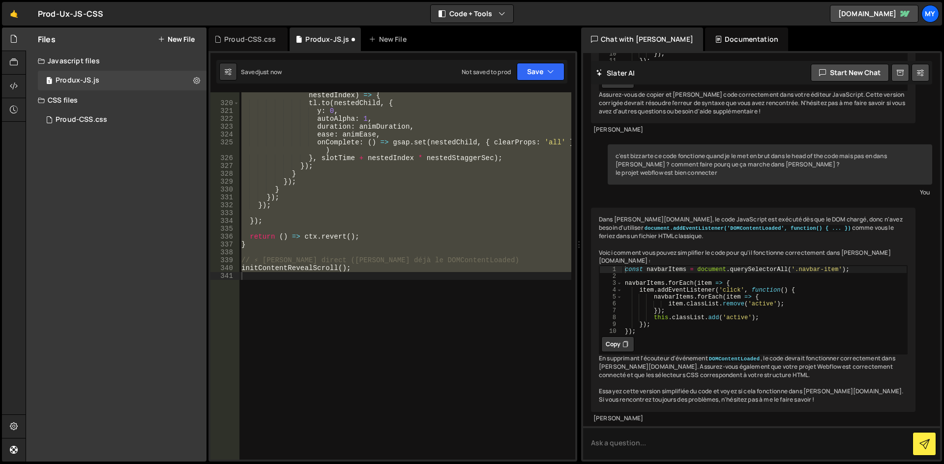
type textarea "initContentRevealScroll();"
click at [419, 273] on div "Array . from ( slot . nestedEl . children ) . forEach (( nestedChild , nestedIn…" at bounding box center [405, 276] width 332 height 368
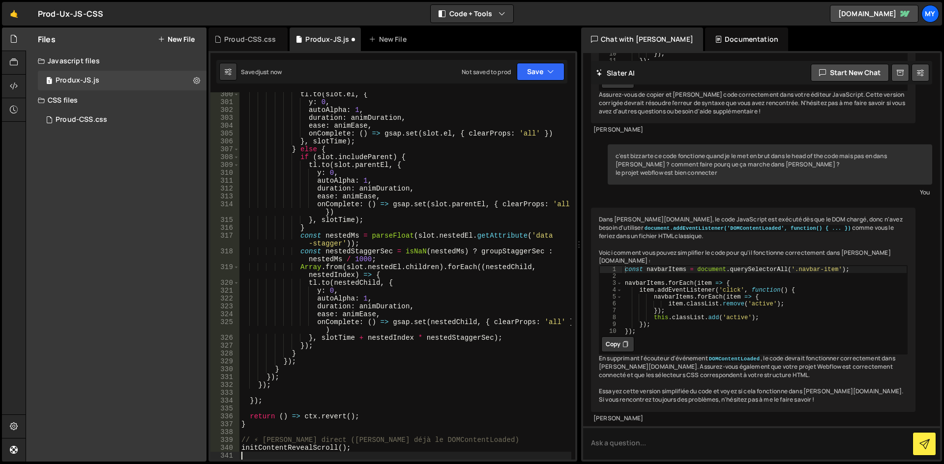
scroll to position [2487, 0]
click at [532, 74] on button "Save" at bounding box center [541, 72] width 48 height 18
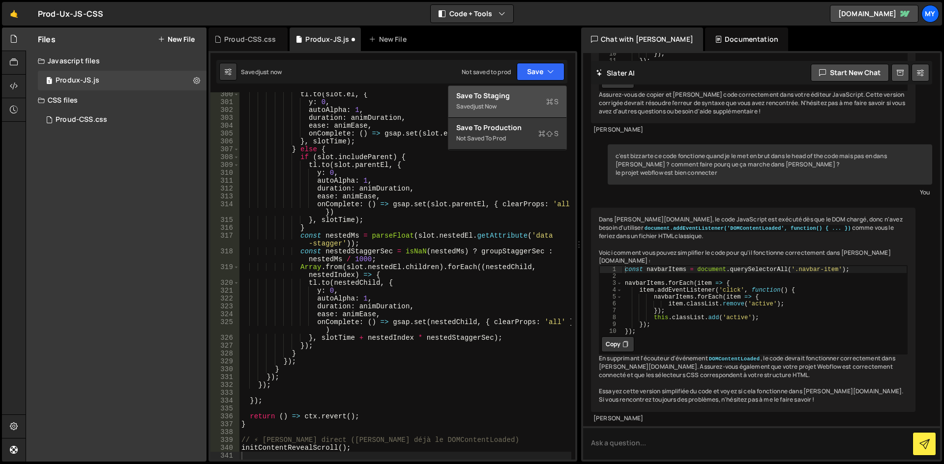
click at [526, 90] on button "Save to Staging S Saved just now" at bounding box center [507, 102] width 118 height 32
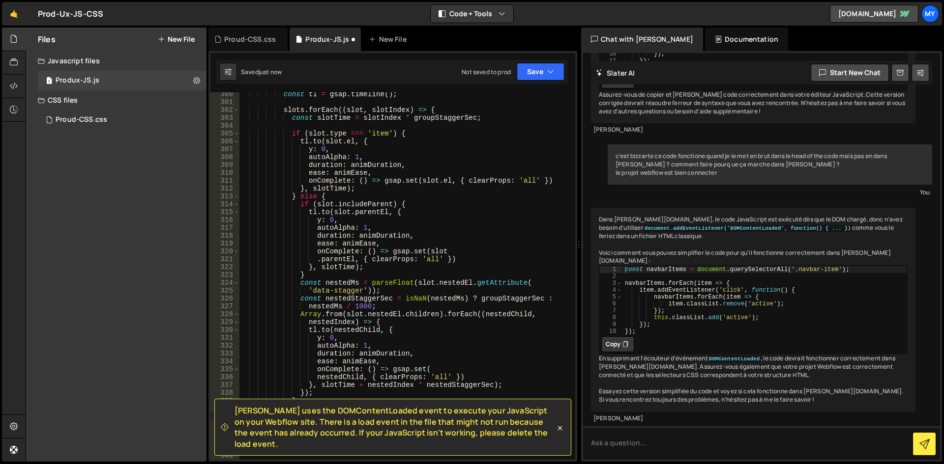
scroll to position [2456, 0]
click at [525, 439] on span "[PERSON_NAME] uses the DOMContentLoaded event to execute your JavaScript on you…" at bounding box center [394, 427] width 320 height 44
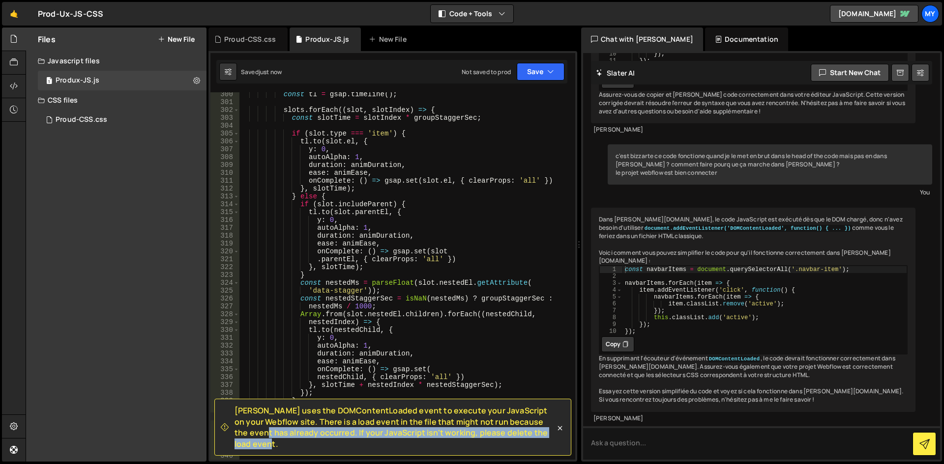
click at [525, 439] on span "[PERSON_NAME] uses the DOMContentLoaded event to execute your JavaScript on you…" at bounding box center [394, 427] width 320 height 44
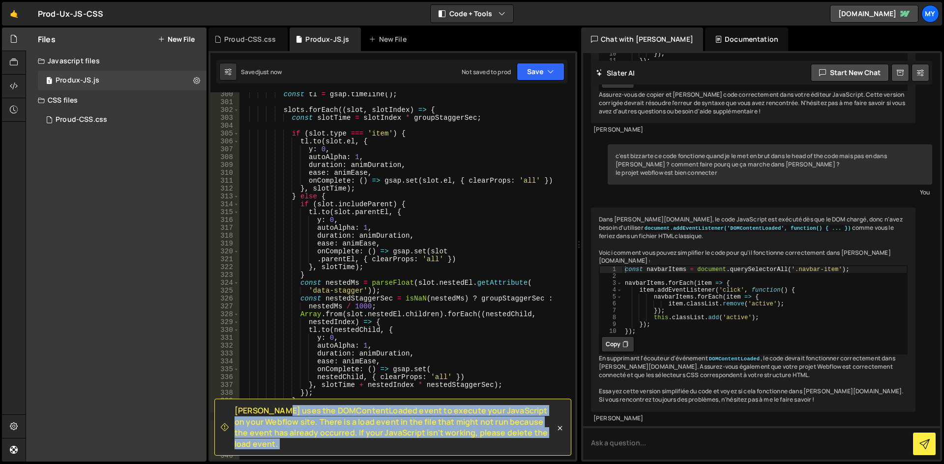
click at [525, 439] on span "[PERSON_NAME] uses the DOMContentLoaded event to execute your JavaScript on you…" at bounding box center [394, 427] width 320 height 44
copy div "[PERSON_NAME] uses the DOMContentLoaded event to execute your JavaScript on you…"
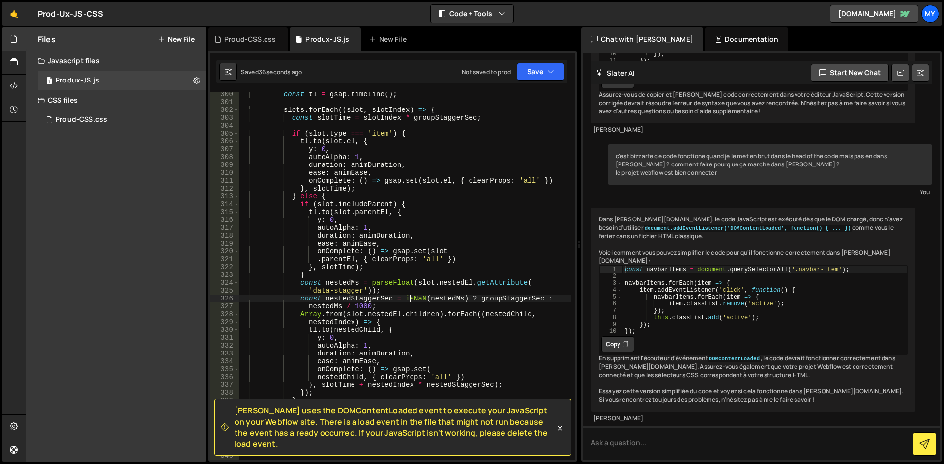
click at [409, 297] on div "const tl = gsap . timeline ( ) ; slots . forEach (( slot , slotIndex ) => { con…" at bounding box center [405, 281] width 332 height 383
click at [561, 434] on icon at bounding box center [560, 429] width 10 height 10
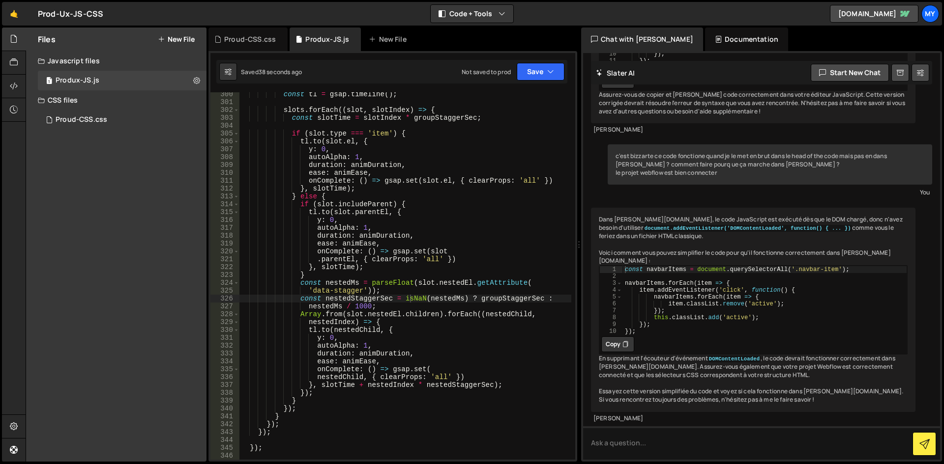
click at [481, 291] on div "const tl = gsap . timeline ( ) ; slots . forEach (( slot , slotIndex ) => { con…" at bounding box center [405, 281] width 332 height 383
type textarea "initContentRevealScroll();"
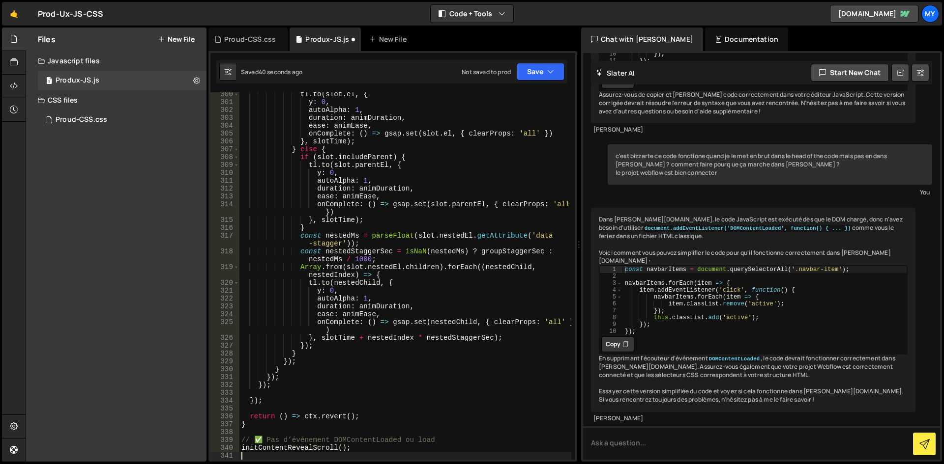
scroll to position [2487, 0]
click at [529, 72] on button "Save" at bounding box center [541, 72] width 48 height 18
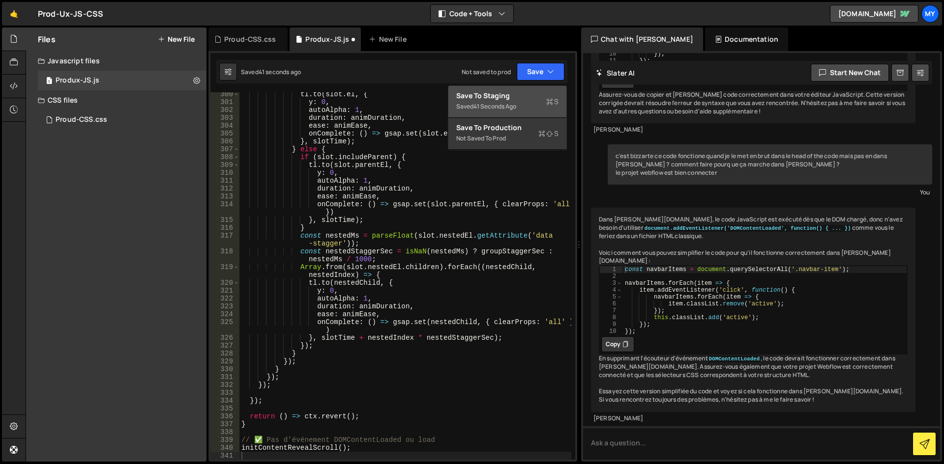
click at [525, 95] on div "Save to Staging S" at bounding box center [507, 96] width 102 height 10
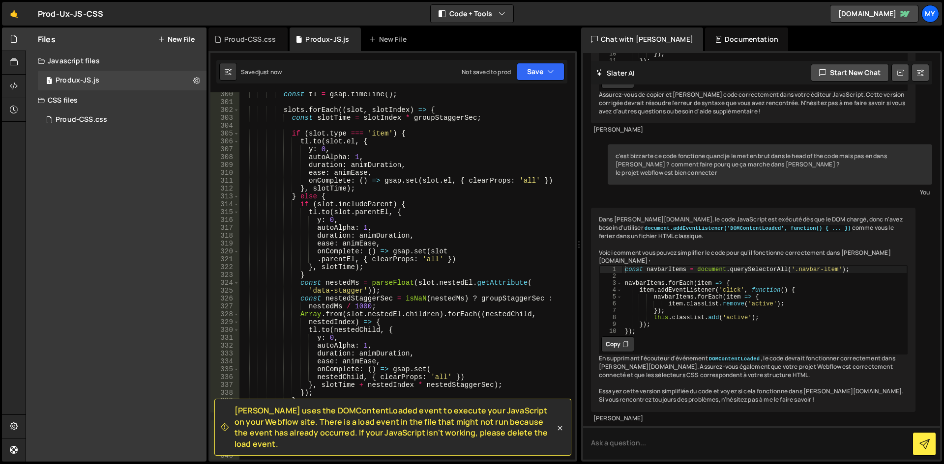
click at [422, 422] on span "[PERSON_NAME] uses the DOMContentLoaded event to execute your JavaScript on you…" at bounding box center [394, 427] width 320 height 44
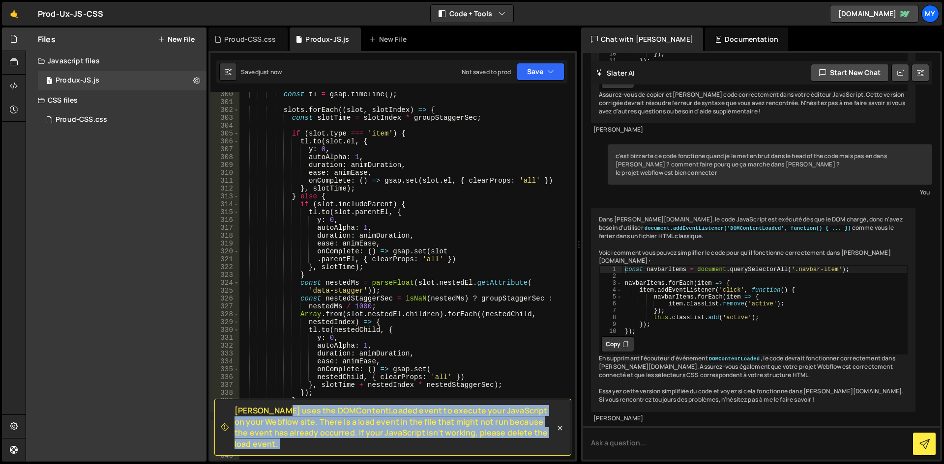
click at [422, 422] on span "[PERSON_NAME] uses the DOMContentLoaded event to execute your JavaScript on you…" at bounding box center [394, 427] width 320 height 44
copy div "[PERSON_NAME] uses the DOMContentLoaded event to execute your JavaScript on you…"
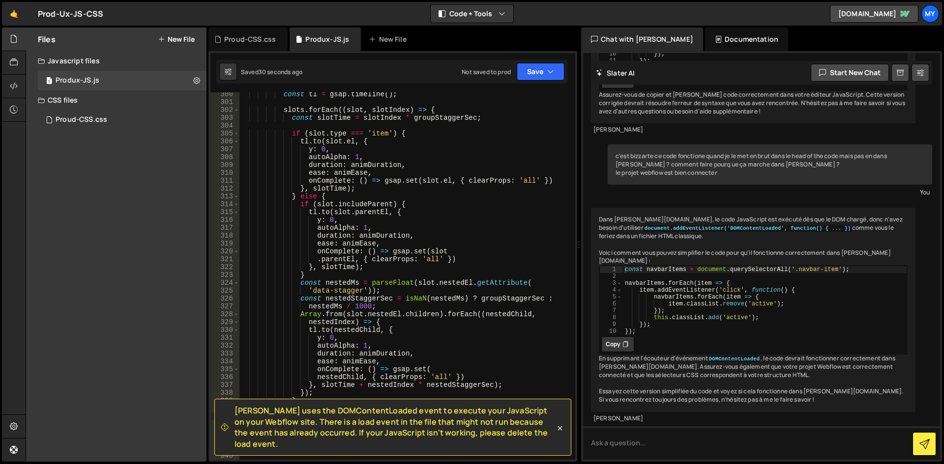
click at [393, 213] on div "const tl = gsap . timeline ( ) ; slots . forEach (( slot , slotIndex ) => { con…" at bounding box center [405, 281] width 332 height 383
type textarea "initContentRevealScroll();"
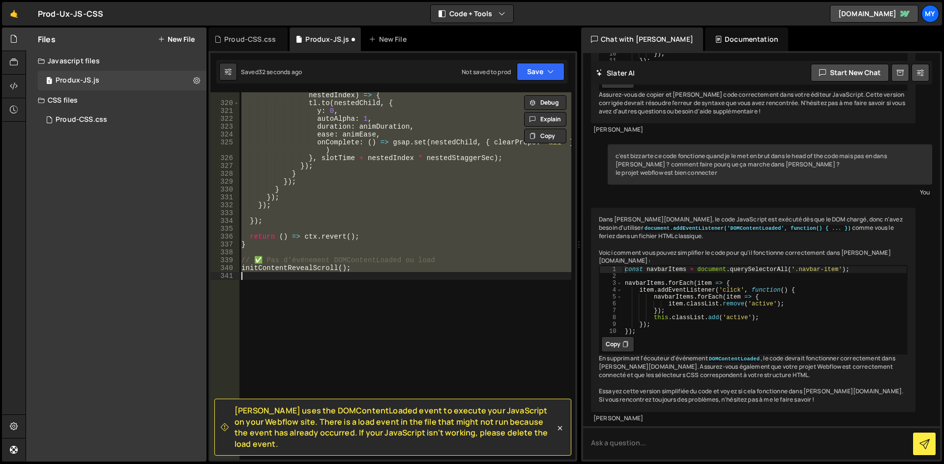
scroll to position [1593, 0]
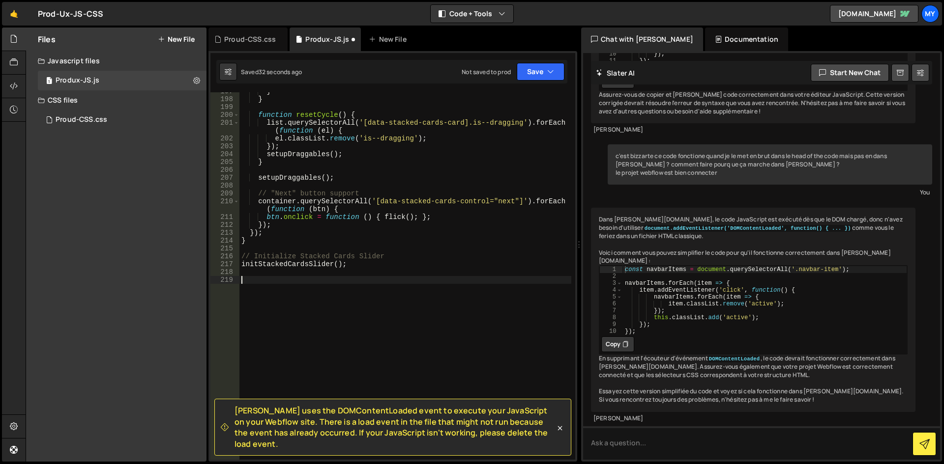
click at [456, 228] on div "} } function resetCycle ( ) { list . querySelectorAll ( '[data-stacked-cards-ca…" at bounding box center [405, 278] width 332 height 383
type textarea "});"
click at [558, 431] on icon at bounding box center [560, 428] width 4 height 4
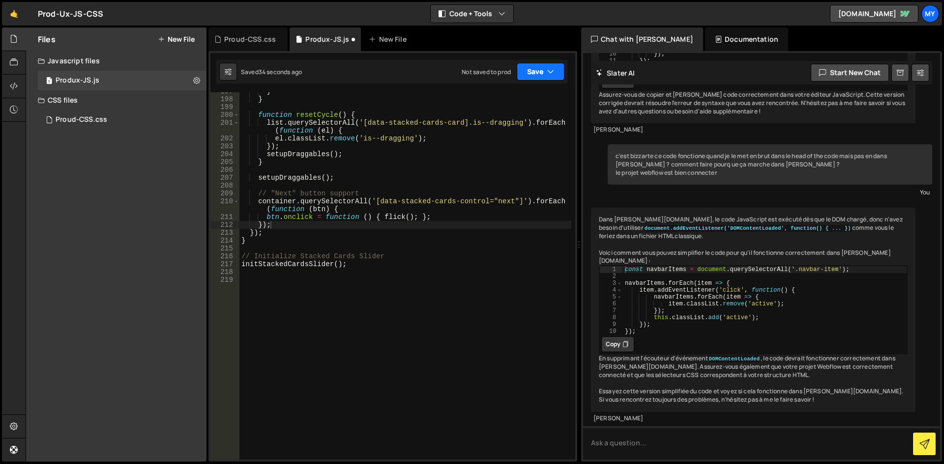
click at [531, 70] on button "Save" at bounding box center [541, 72] width 48 height 18
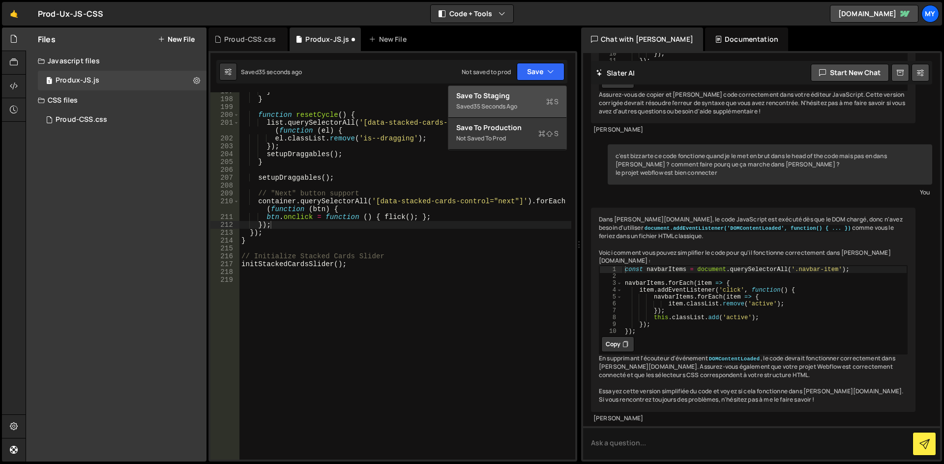
click at [528, 89] on button "Save to Staging S Saved 35 seconds ago" at bounding box center [507, 102] width 118 height 32
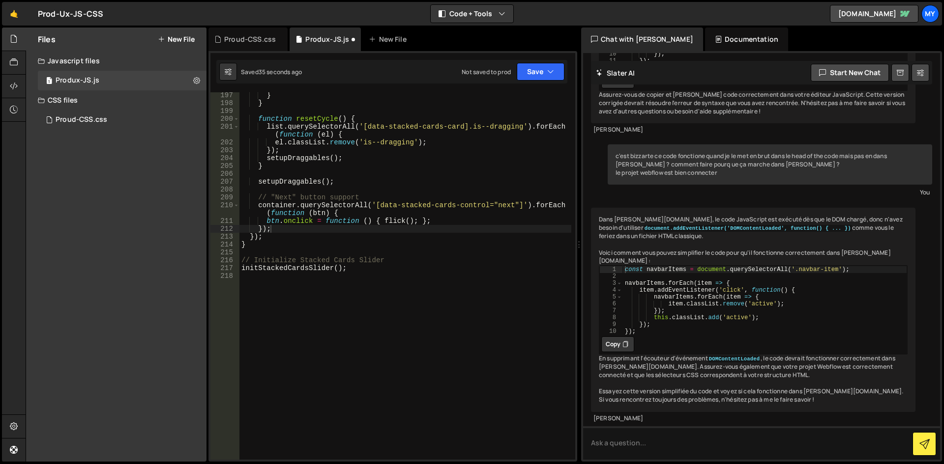
scroll to position [1590, 0]
click at [369, 277] on div "} } function resetCycle ( ) { list . querySelectorAll ( '[data-stacked-cards-ca…" at bounding box center [405, 282] width 332 height 383
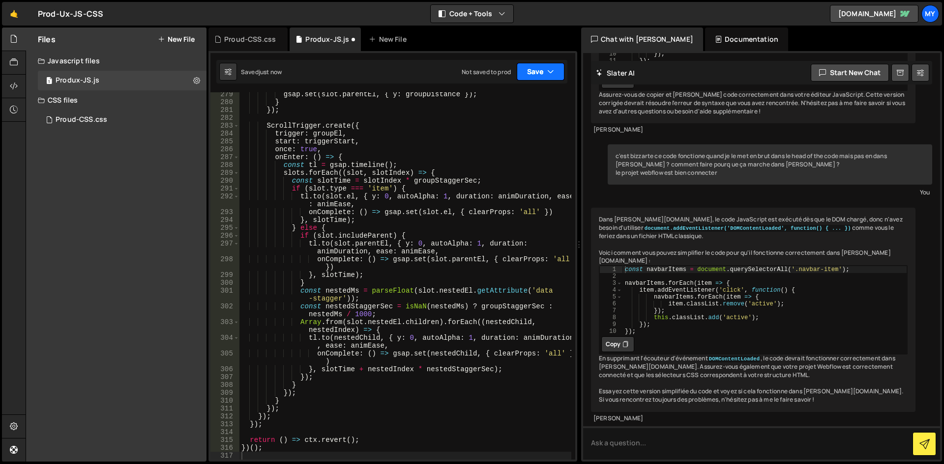
click at [539, 77] on button "Save" at bounding box center [541, 72] width 48 height 18
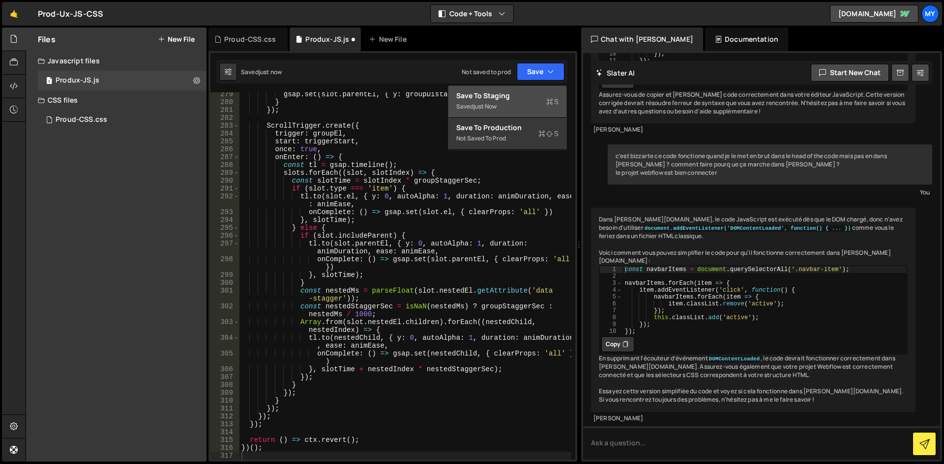
click at [534, 87] on button "Save to Staging S Saved just now" at bounding box center [507, 102] width 118 height 32
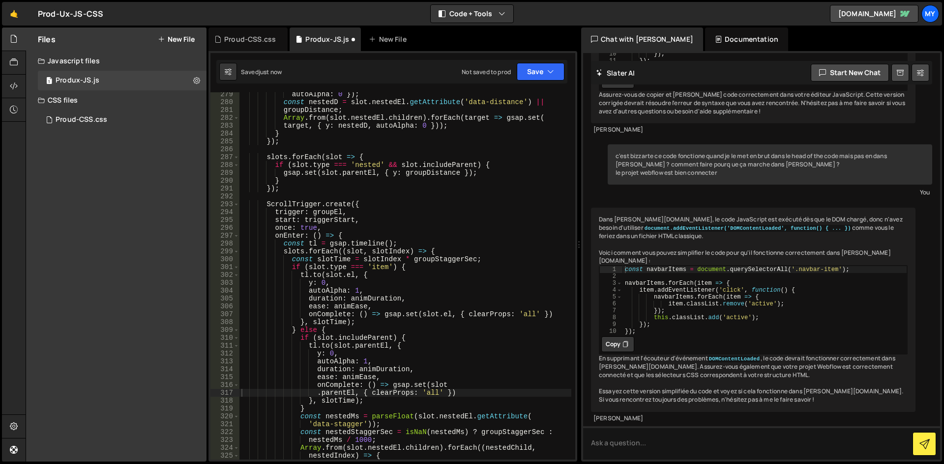
scroll to position [2283, 0]
click at [544, 75] on button "Save" at bounding box center [541, 72] width 48 height 18
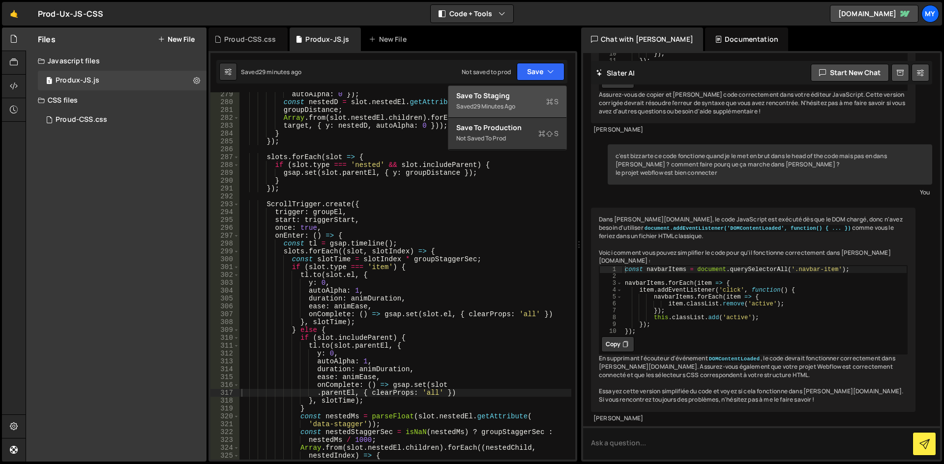
click at [514, 103] on div "29 minutes ago" at bounding box center [494, 106] width 42 height 8
